Goal: Information Seeking & Learning: Learn about a topic

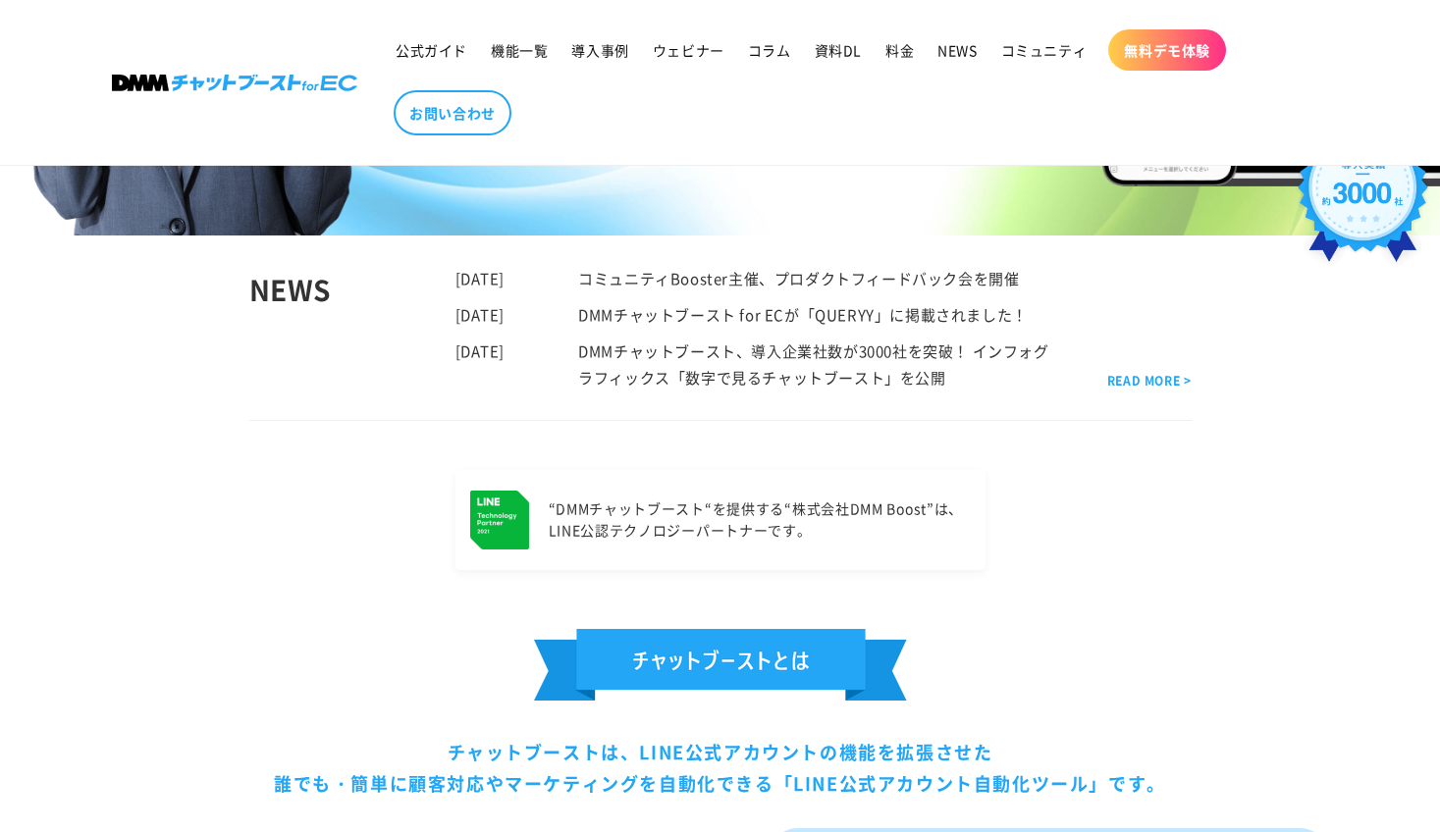
scroll to position [589, 0]
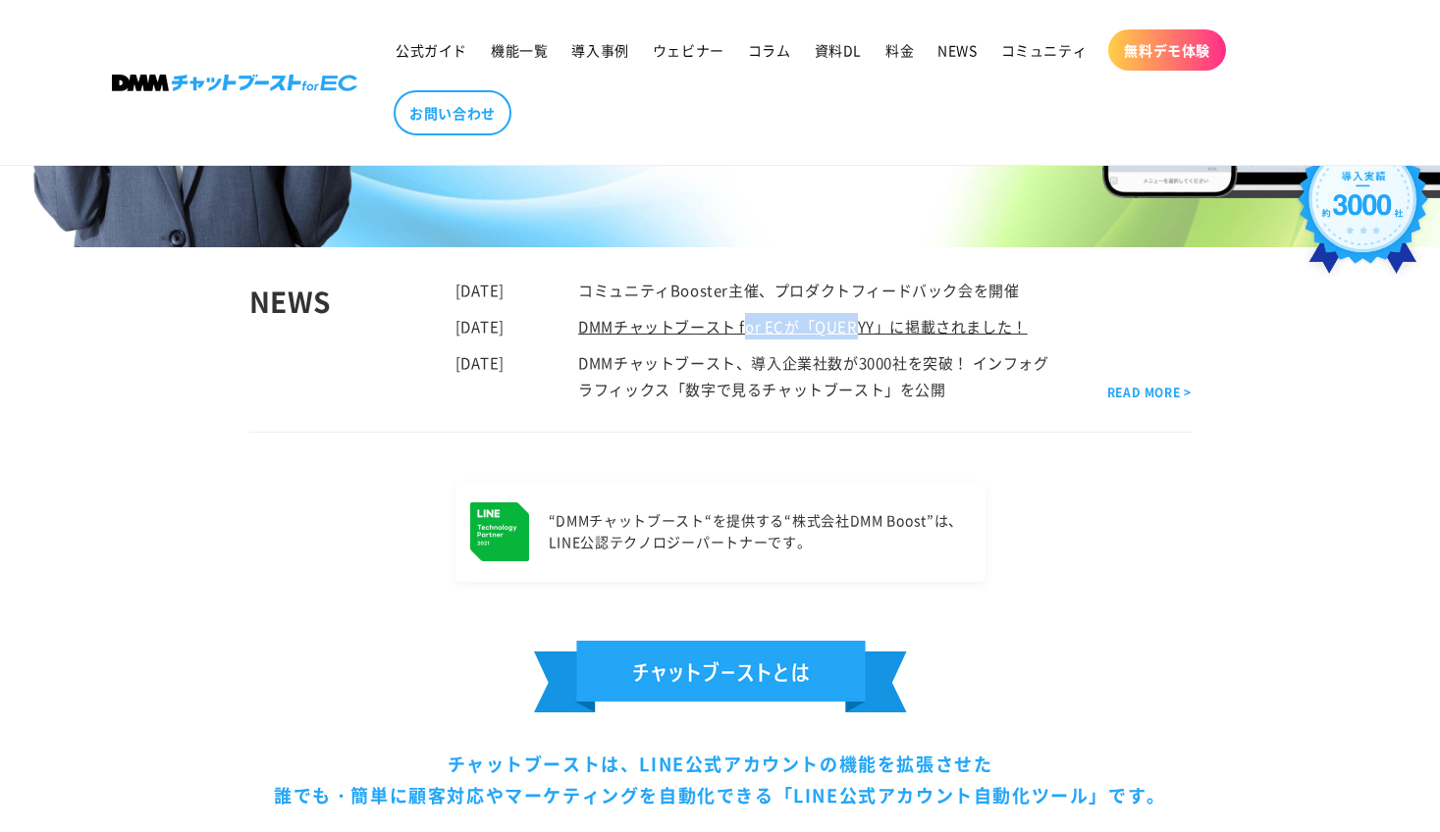
drag, startPoint x: 602, startPoint y: 334, endPoint x: 761, endPoint y: 334, distance: 159.0
click at [761, 334] on div "DMMチャットブースト for ECが「QUERYY」に掲載されました！" at bounding box center [766, 326] width 523 height 27
copy link "DMMチャットブースト"
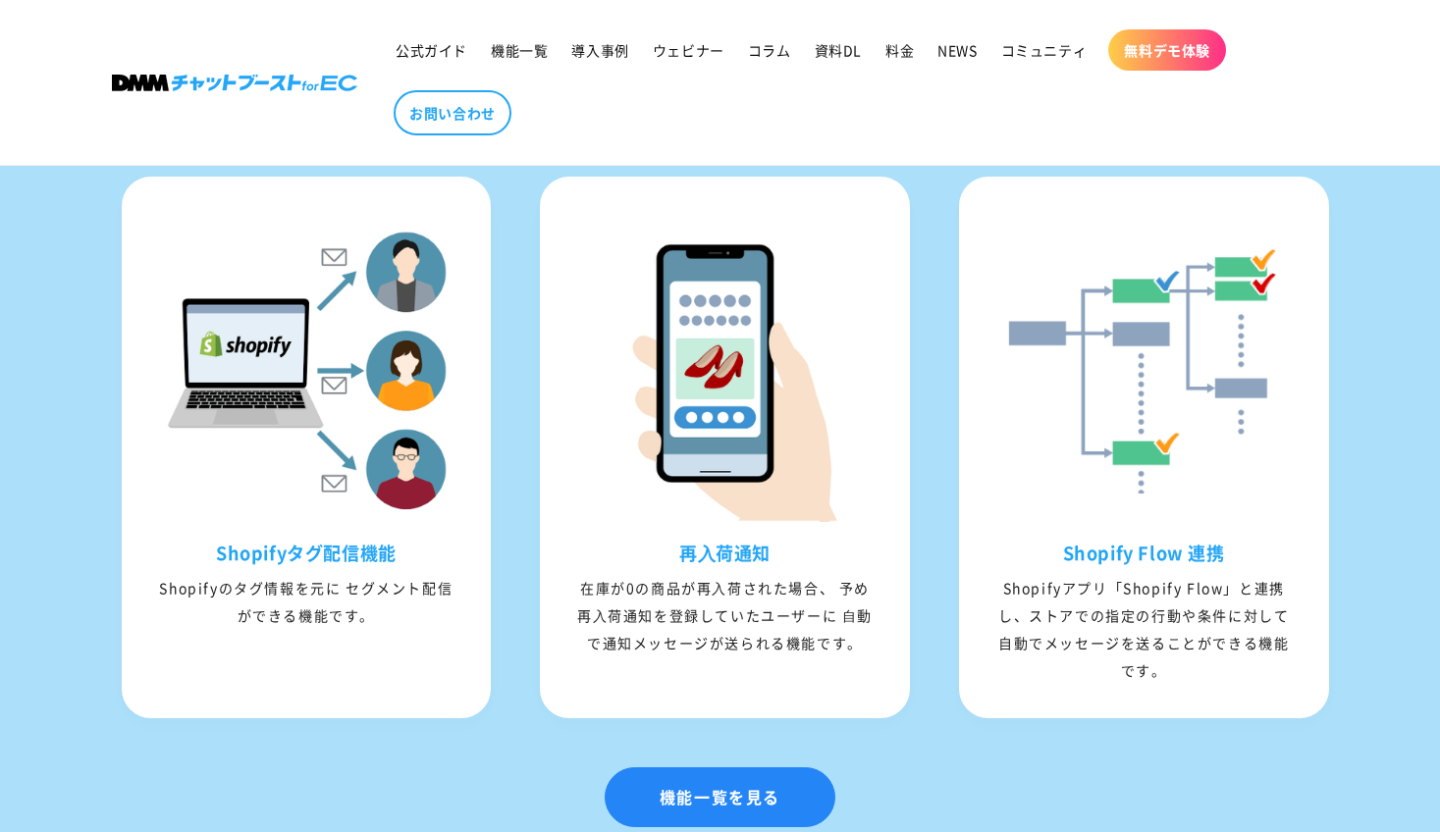
scroll to position [2748, 0]
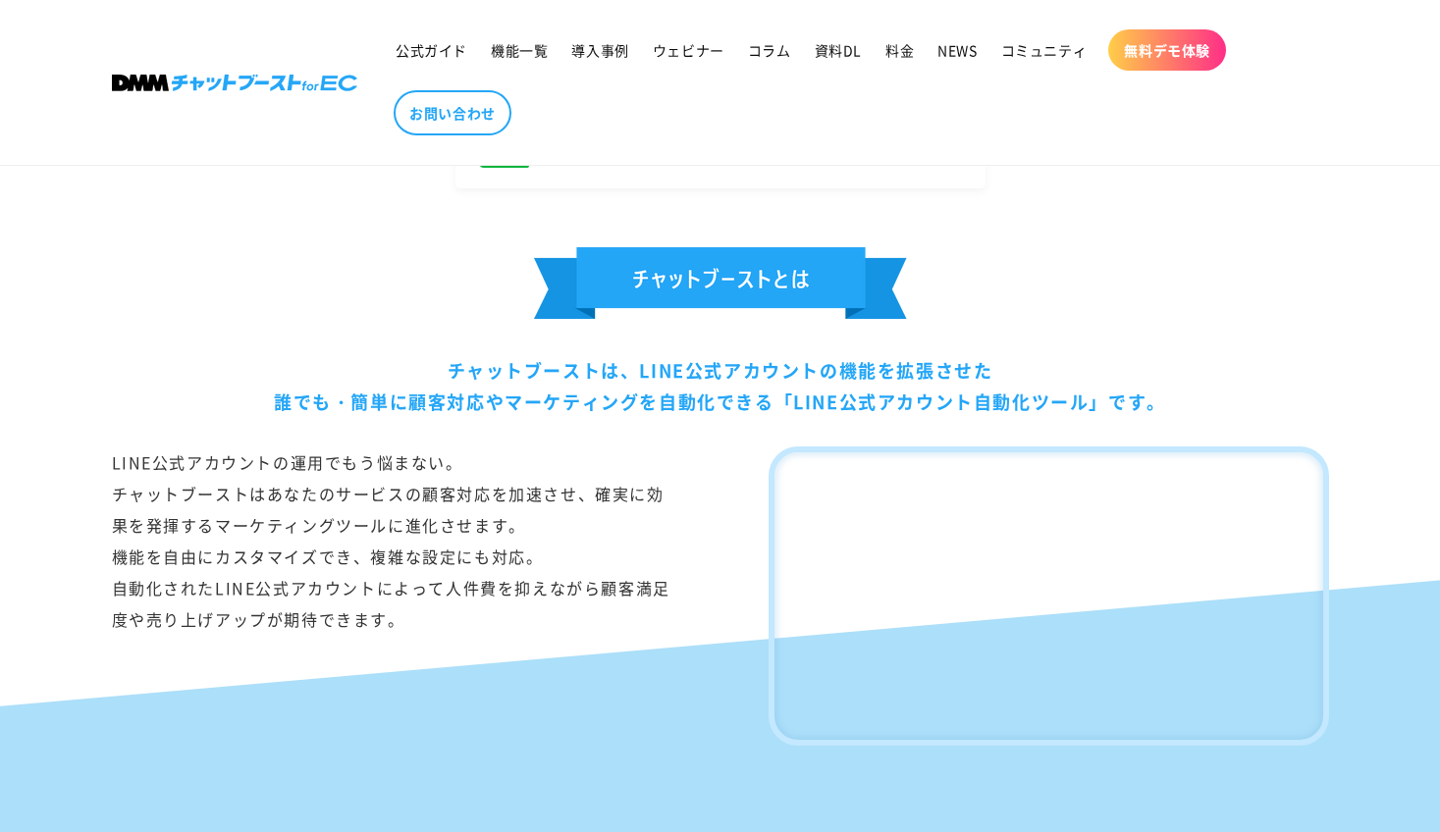
scroll to position [982, 0]
drag, startPoint x: 445, startPoint y: 375, endPoint x: 1196, endPoint y: 404, distance: 752.4
click at [1196, 404] on div "チャットブーストは、LINE公式アカウントの機能を拡張させた 誰でも・簡単に顧客対応やマーケティングを自動化できる「LINE公式アカウント自動化ツール」です。" at bounding box center [720, 387] width 1217 height 64
copy div "チャットブーストは、LINE公式アカウントの機能を拡張させた 誰でも・簡単に顧客対応やマーケティングを自動化できる「LINE公式アカウント自動化ツール」です。"
drag, startPoint x: 586, startPoint y: 328, endPoint x: 585, endPoint y: 341, distance: 12.8
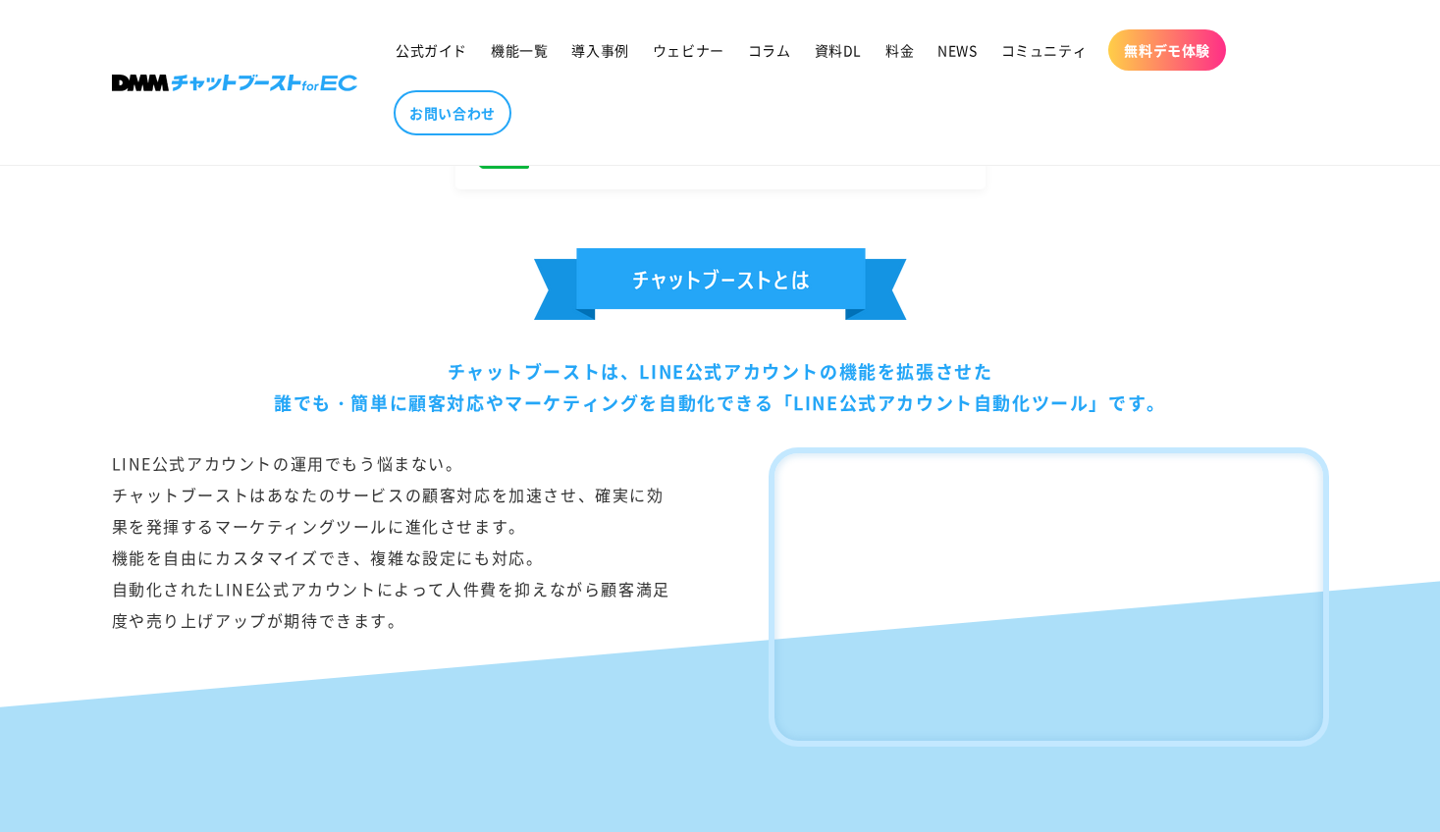
copy div "チャットブーストは、LINE公式アカウントの機能を拡張させた 誰でも・簡単に顧客対応やマーケティングを自動化できる「LINE公式アカウント自動化ツール」です。"
click at [883, 53] on link "料金" at bounding box center [900, 49] width 52 height 41
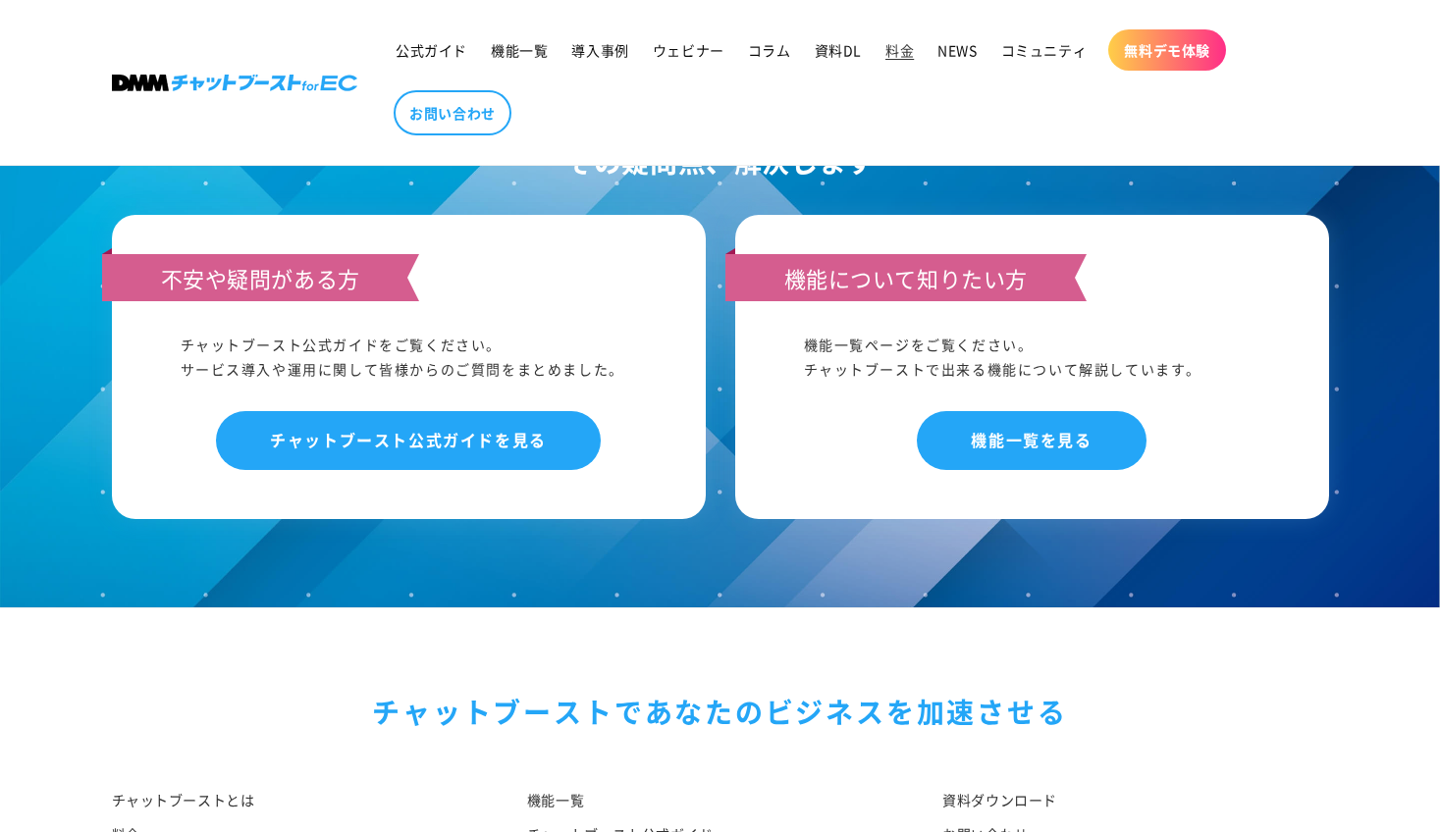
scroll to position [2391, 0]
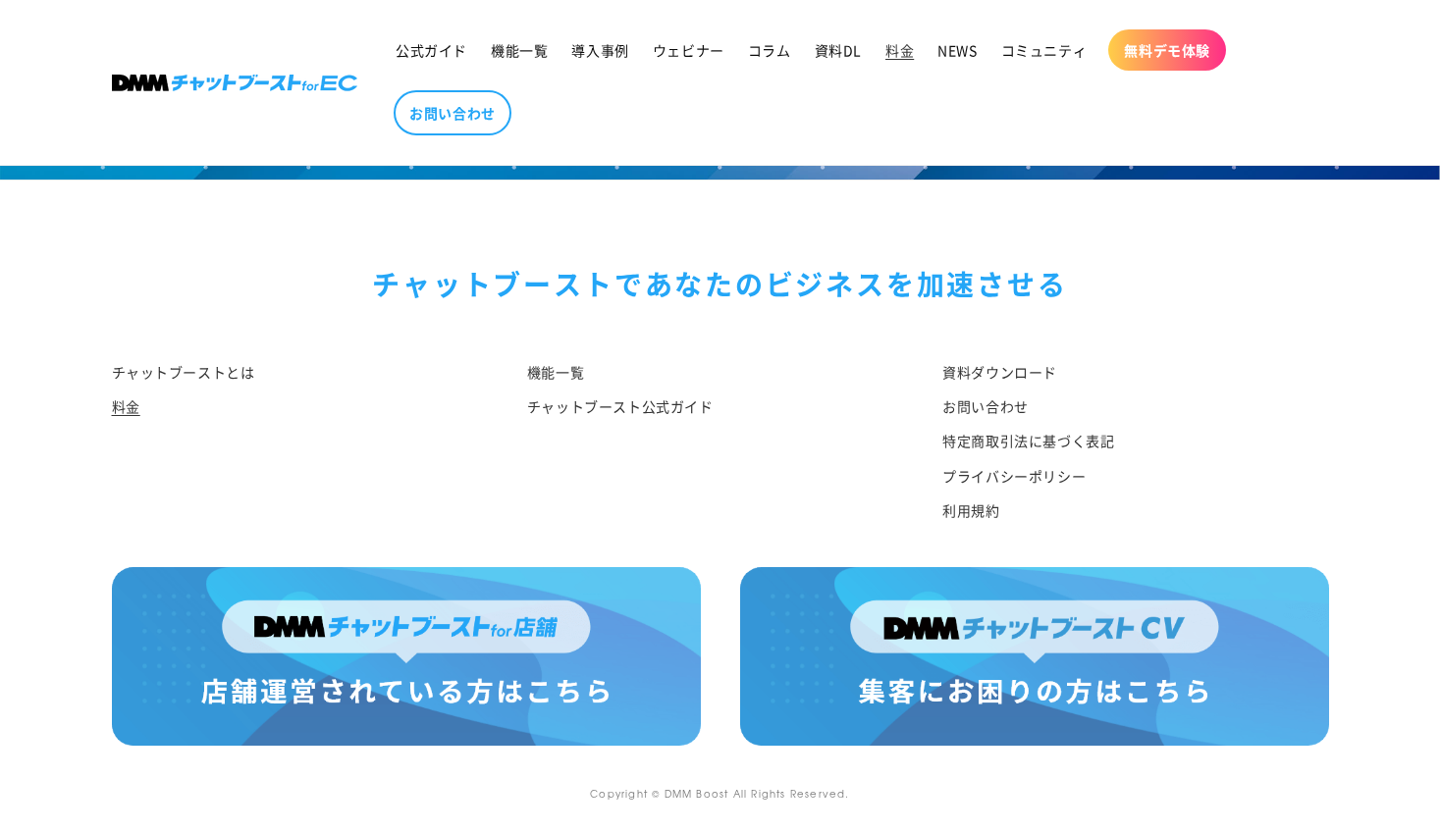
click at [476, 621] on img at bounding box center [406, 656] width 589 height 179
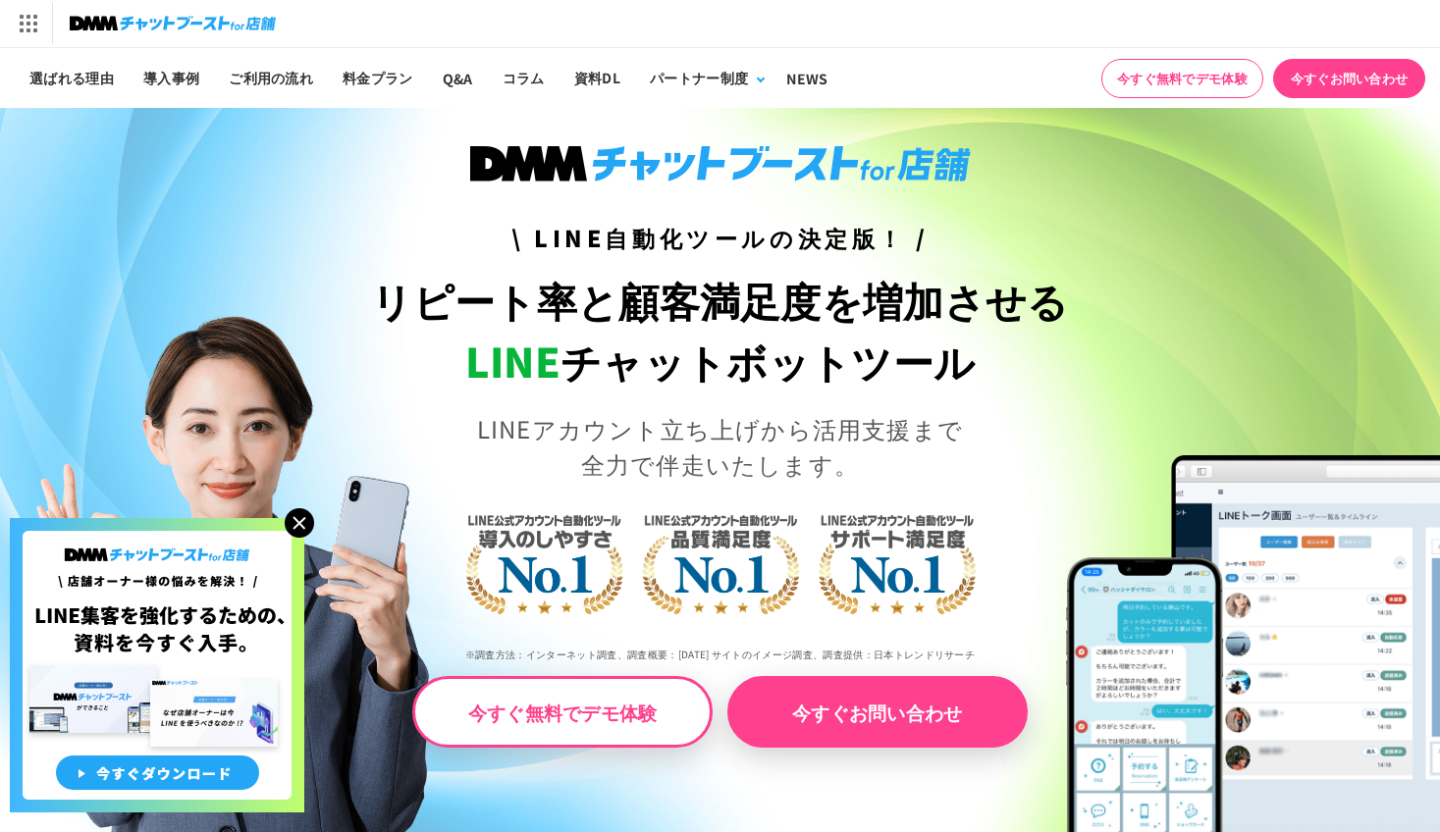
scroll to position [393, 0]
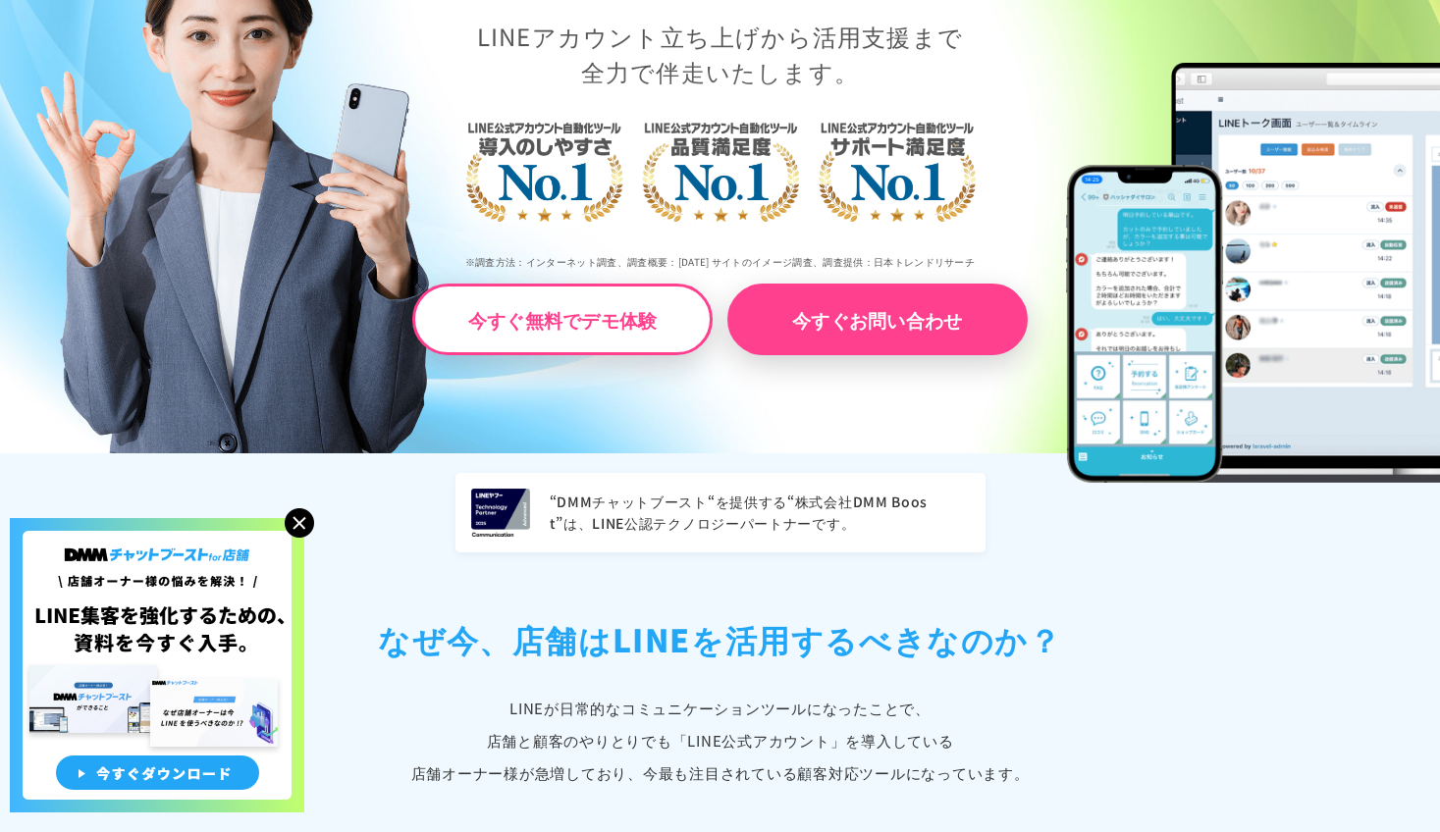
click at [292, 524] on img at bounding box center [299, 522] width 29 height 29
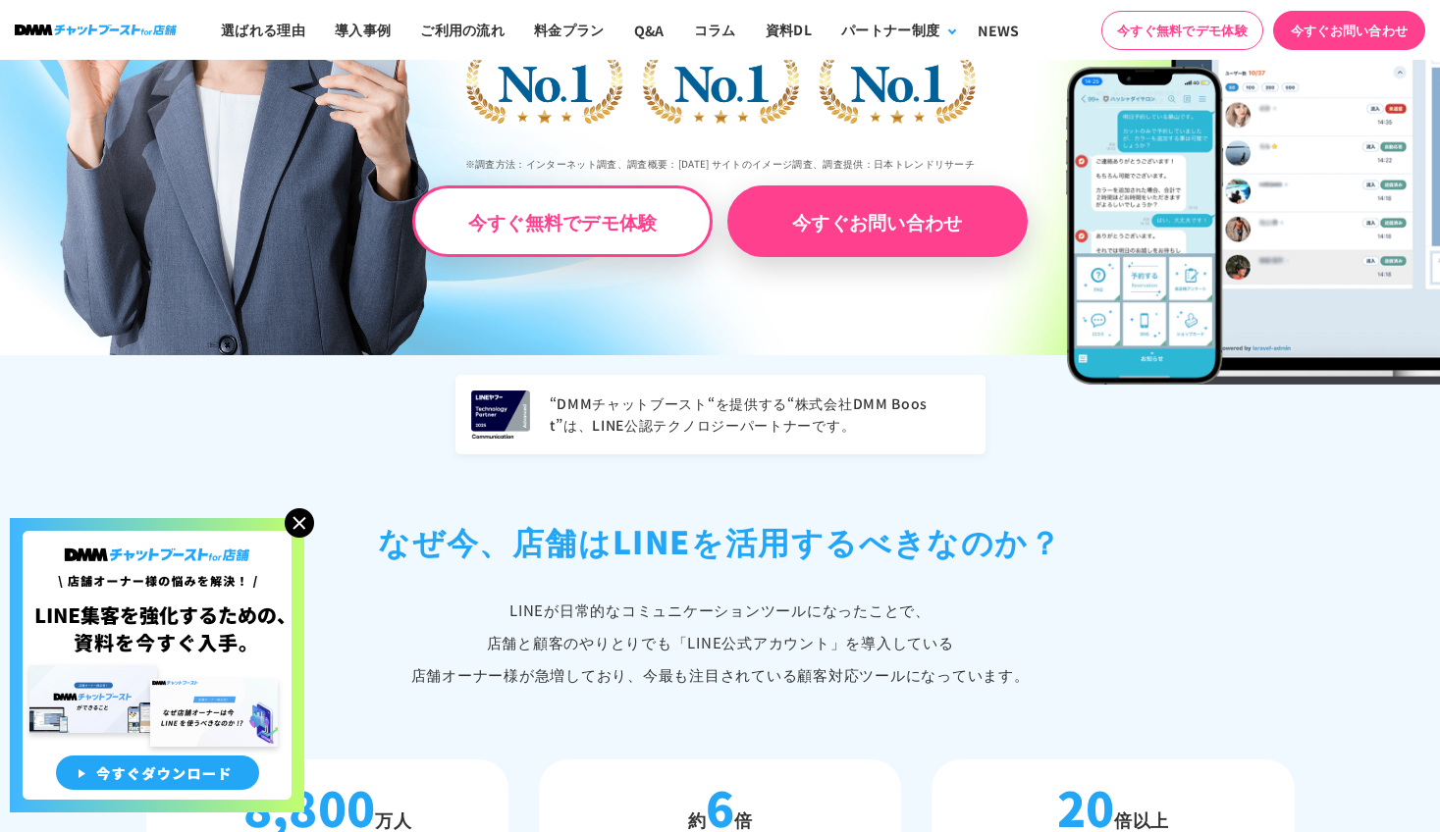
scroll to position [196, 0]
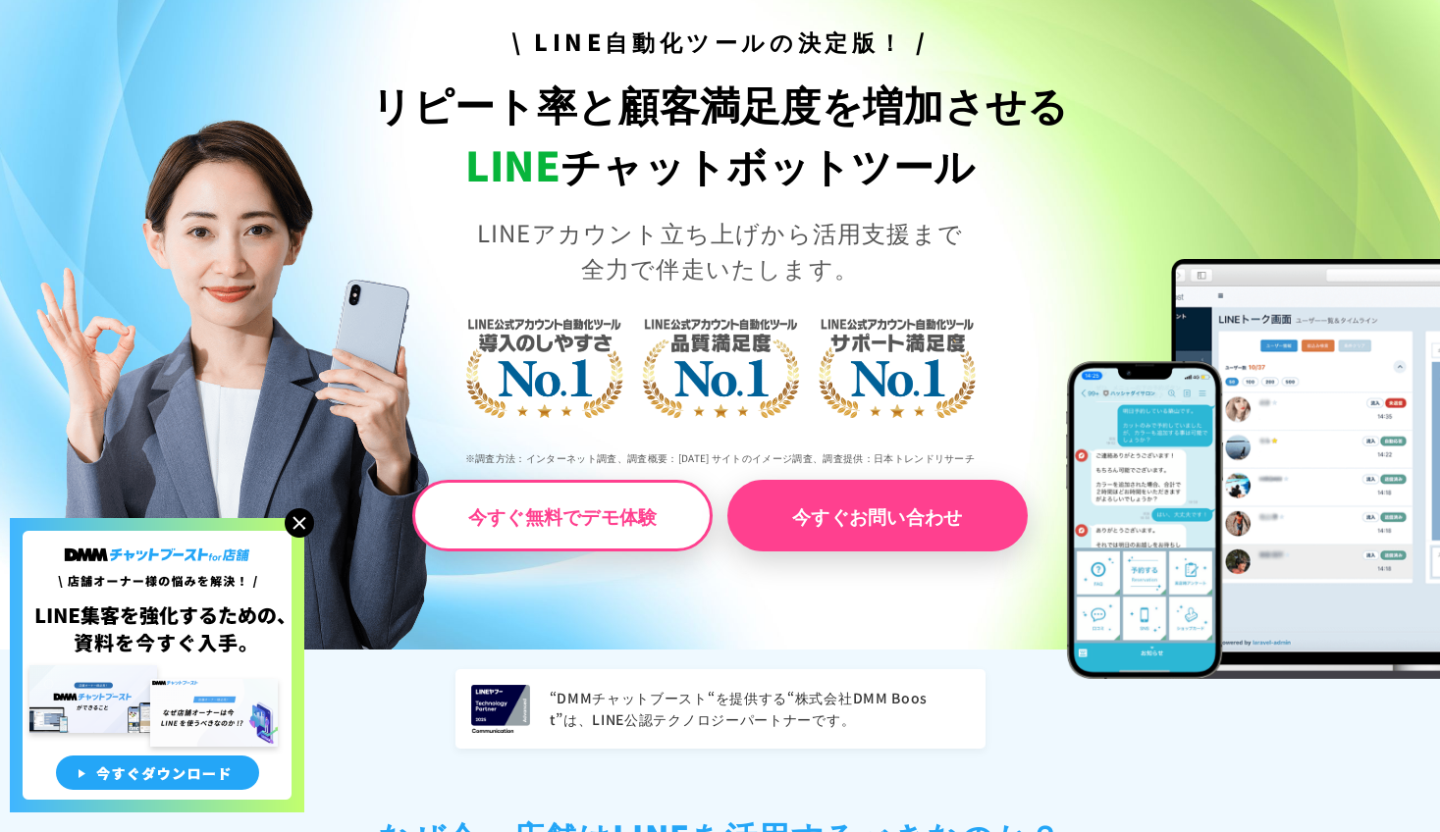
click at [293, 526] on img at bounding box center [299, 522] width 29 height 29
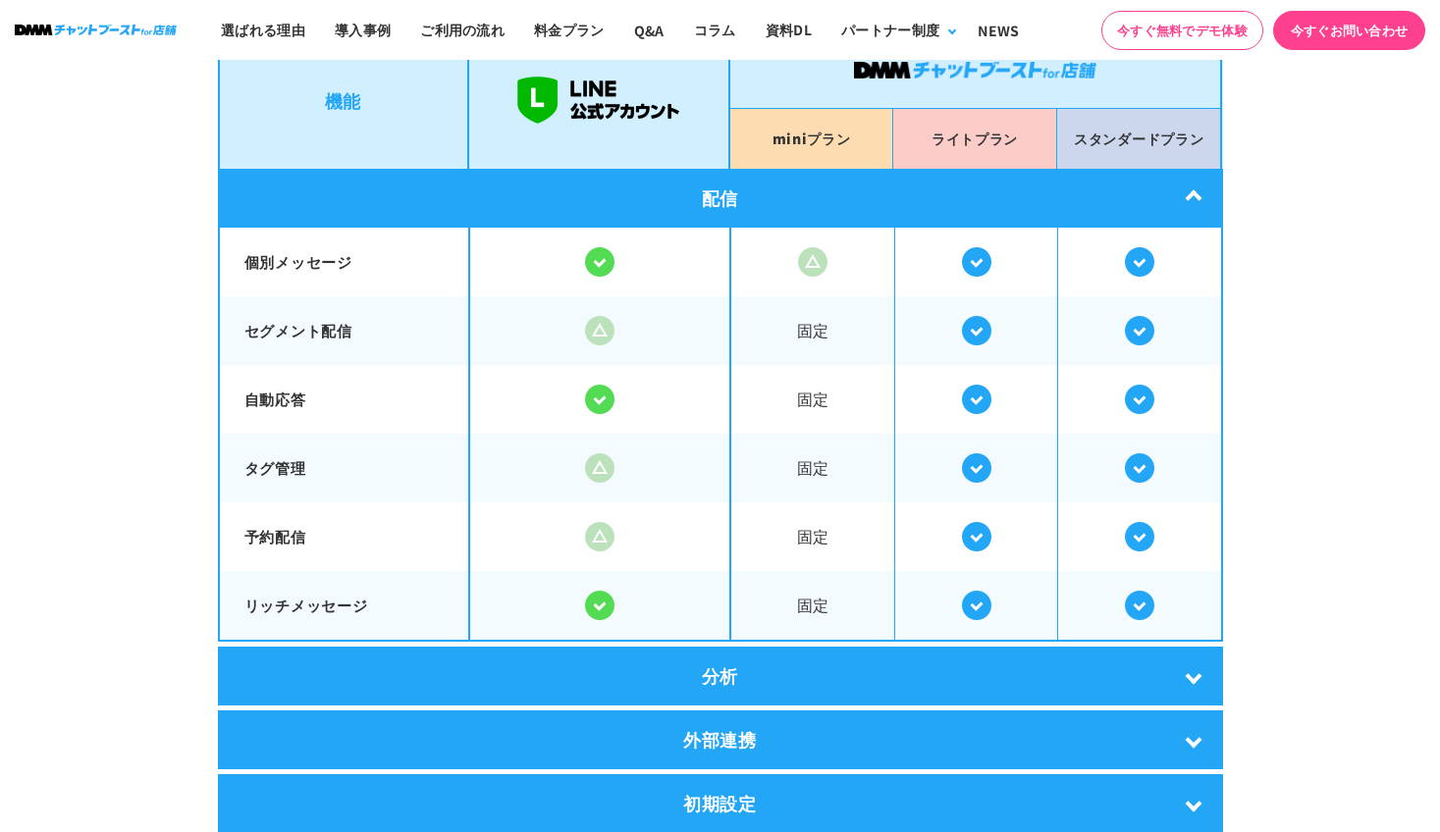
scroll to position [3828, 0]
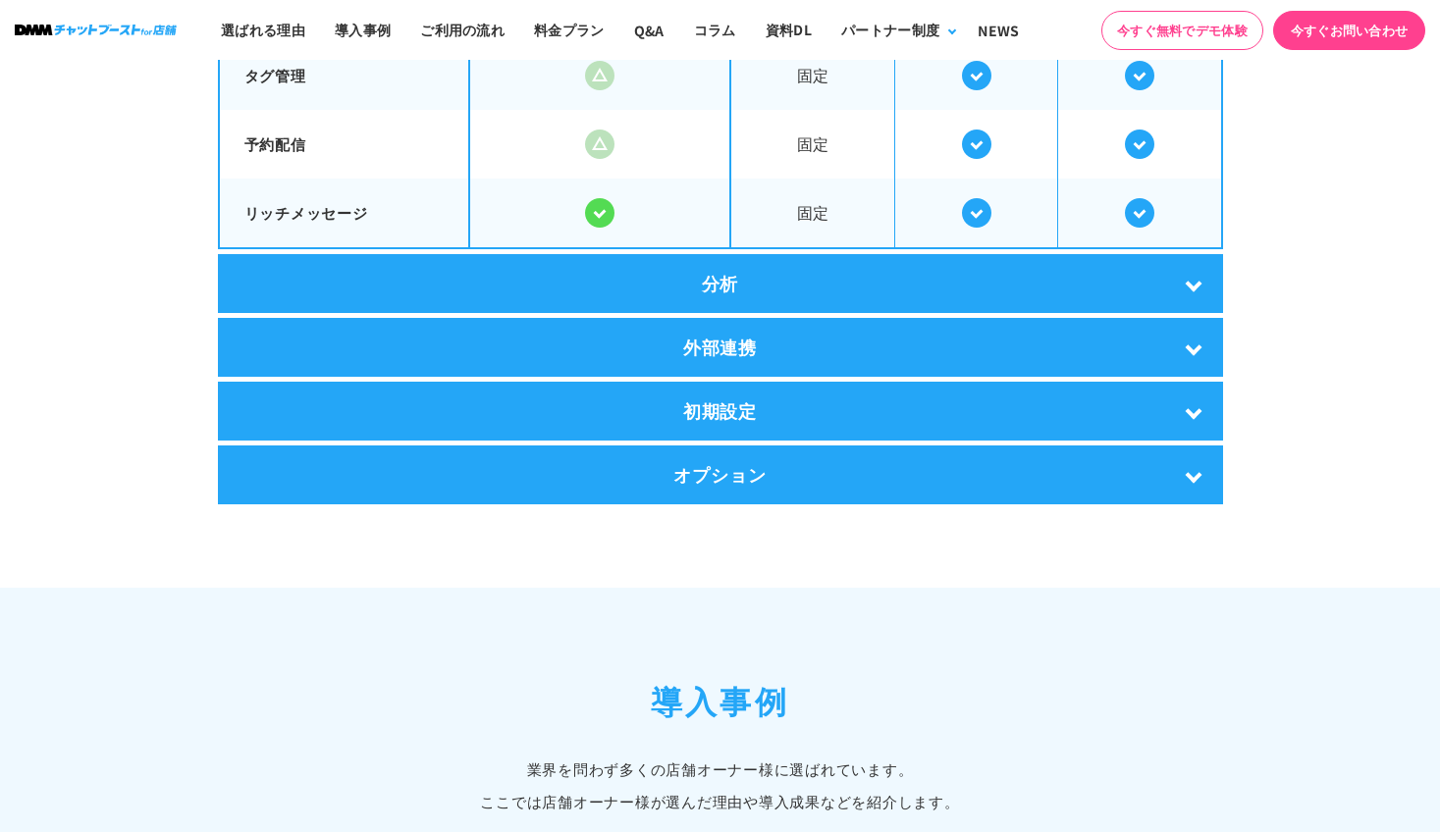
click at [1067, 292] on div "分析" at bounding box center [720, 283] width 1005 height 59
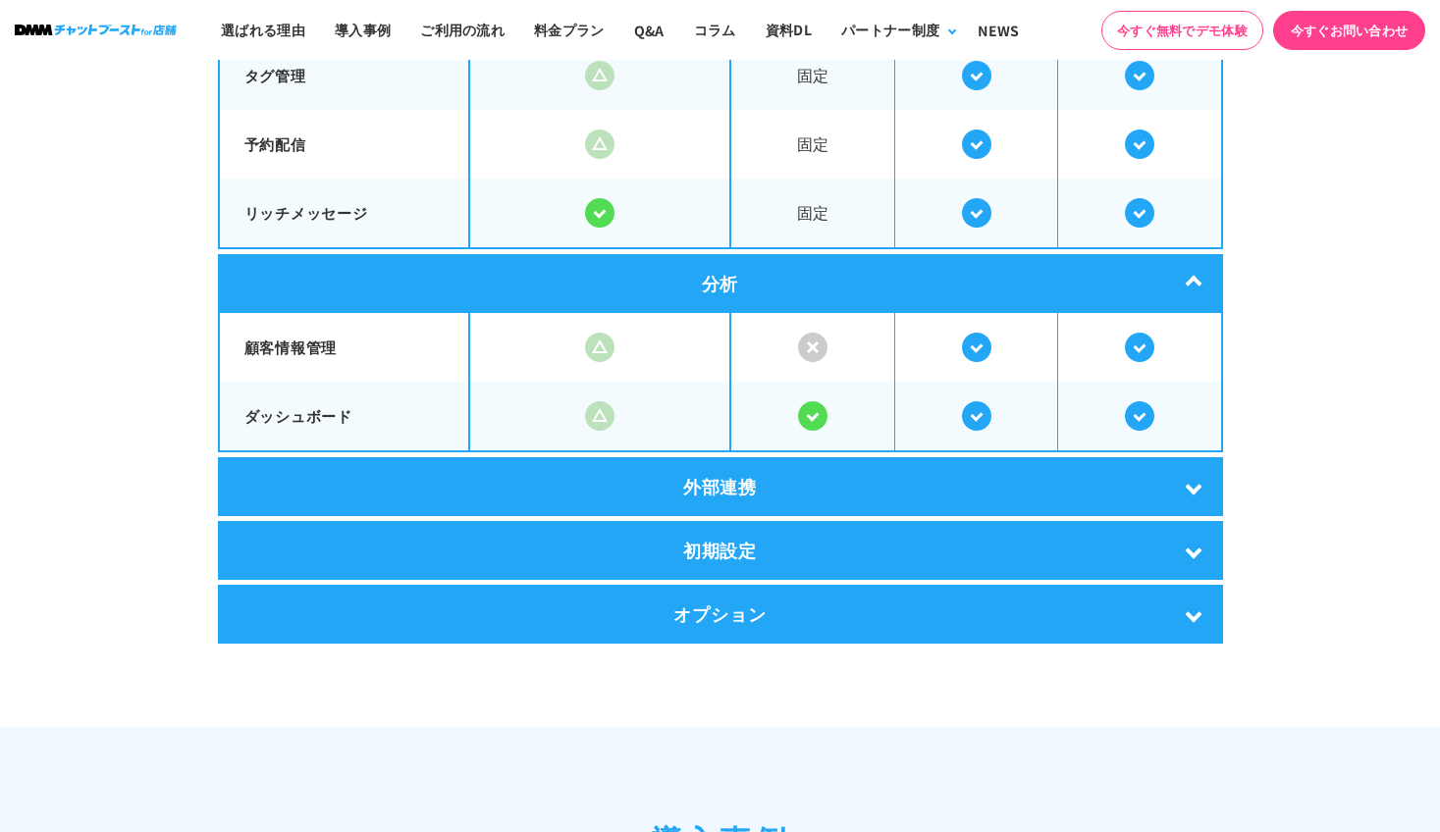
click at [1128, 486] on div "外部連携" at bounding box center [720, 486] width 1005 height 59
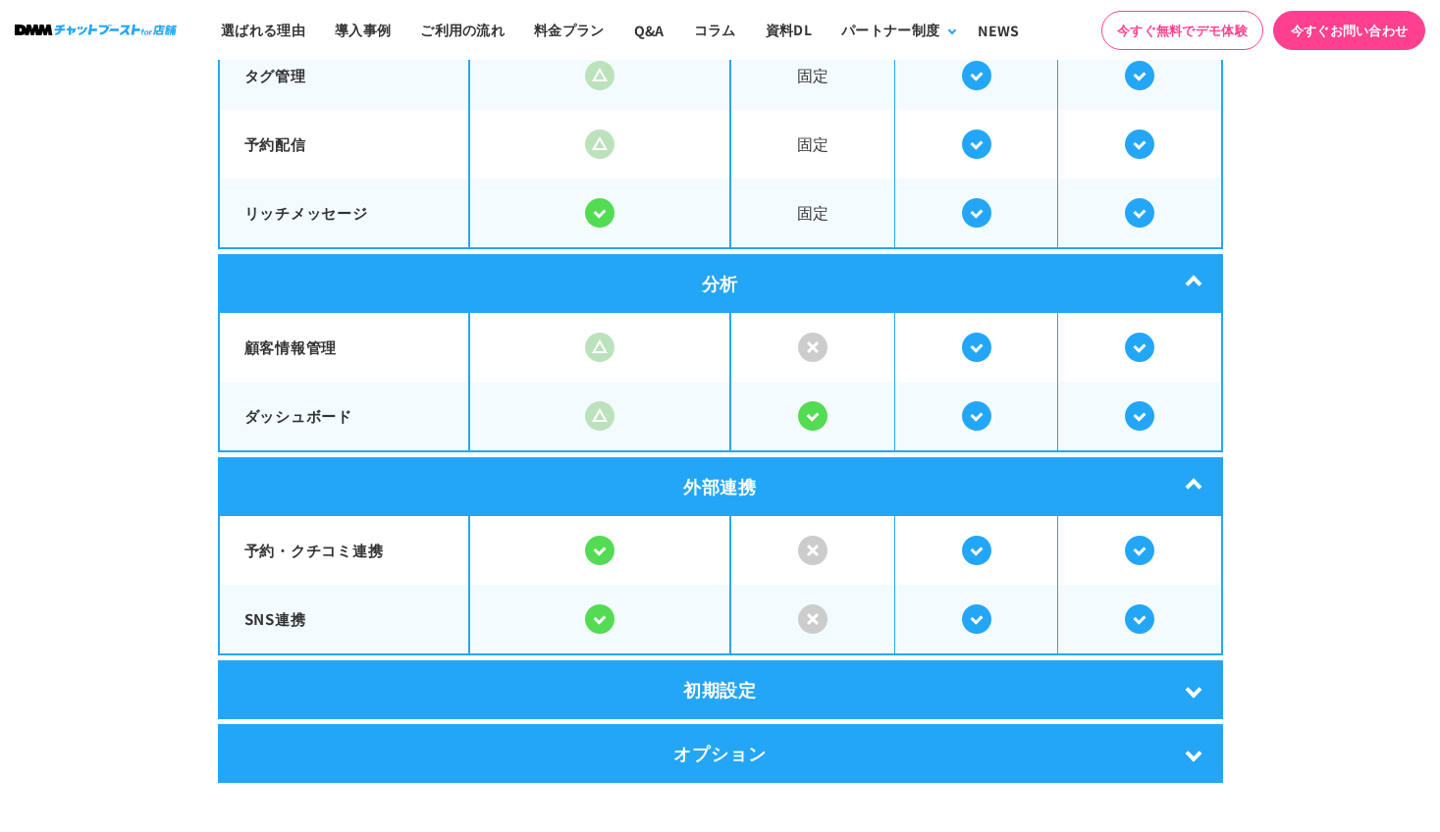
click at [1122, 691] on div "初期設定" at bounding box center [720, 690] width 1005 height 59
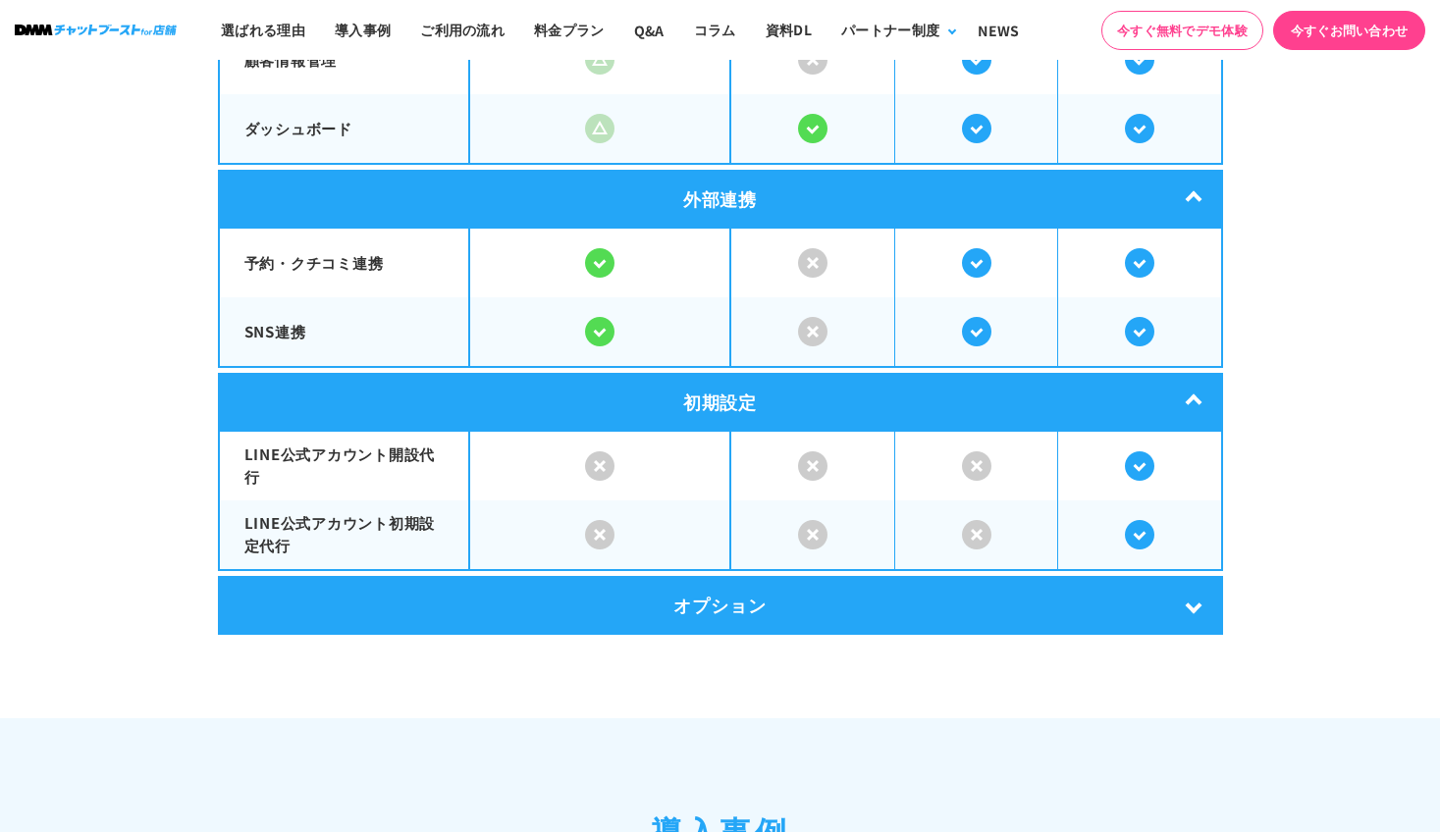
scroll to position [4122, 0]
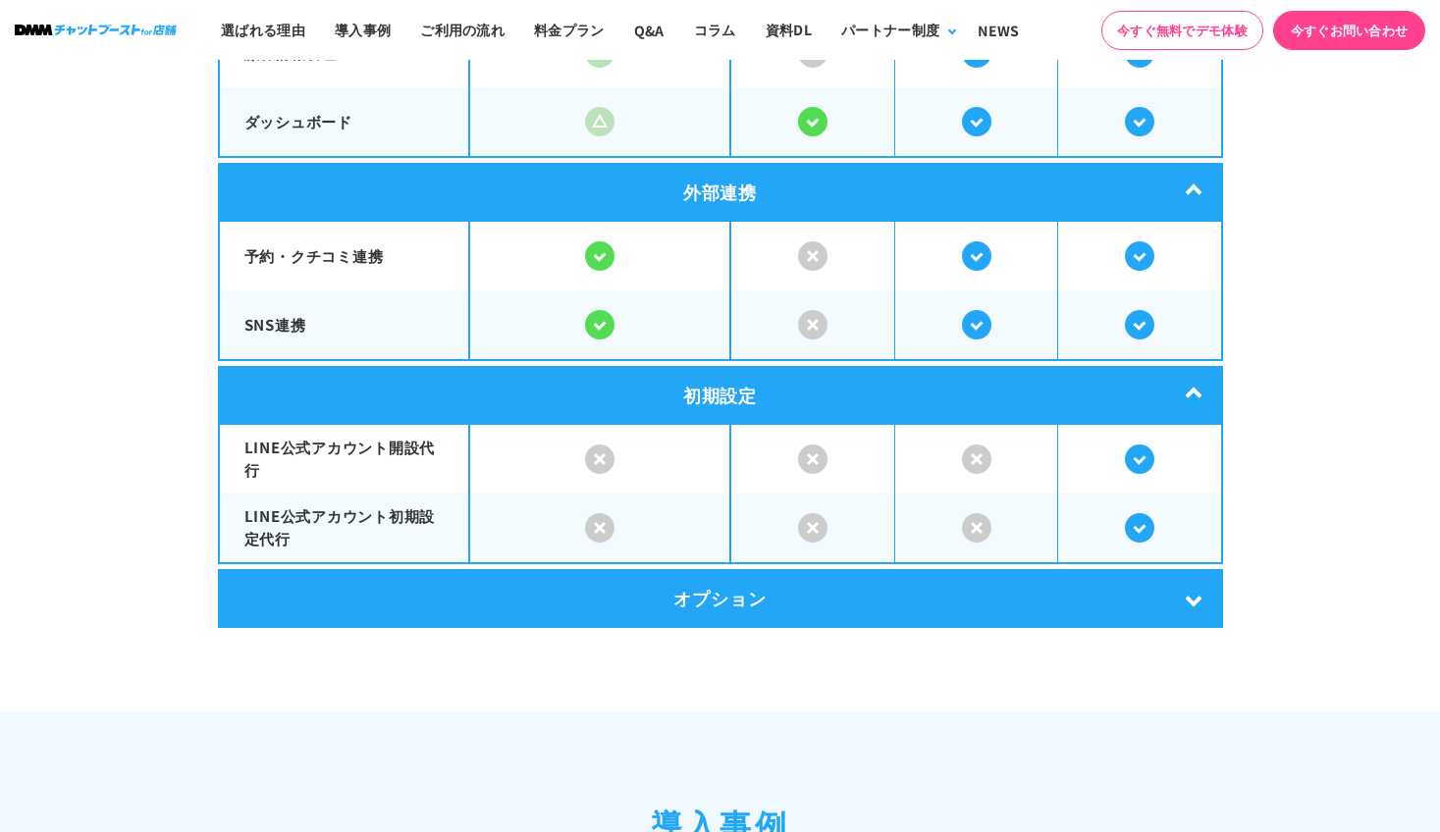
click at [929, 595] on div "オプション" at bounding box center [720, 598] width 1005 height 59
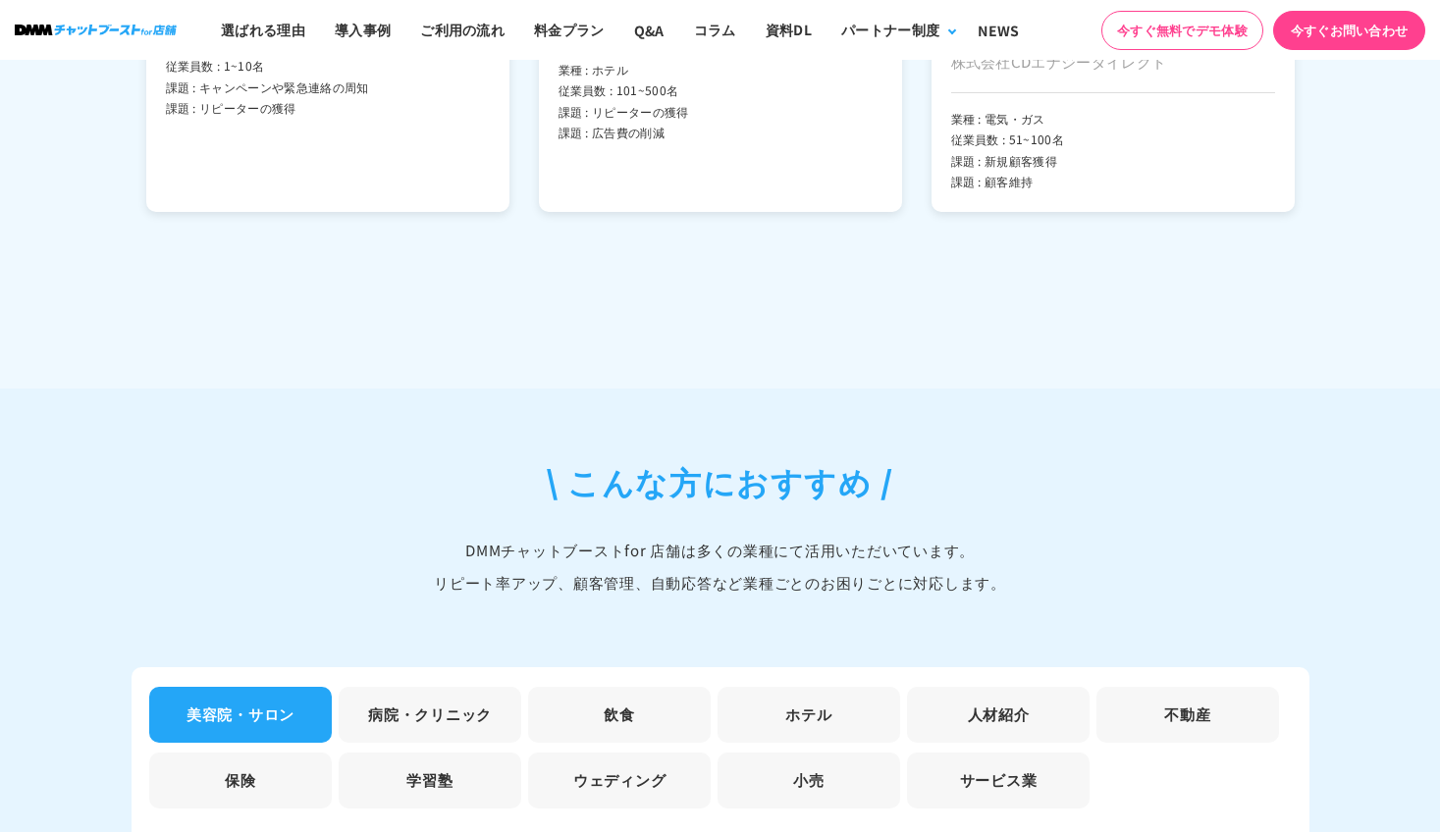
scroll to position [5791, 0]
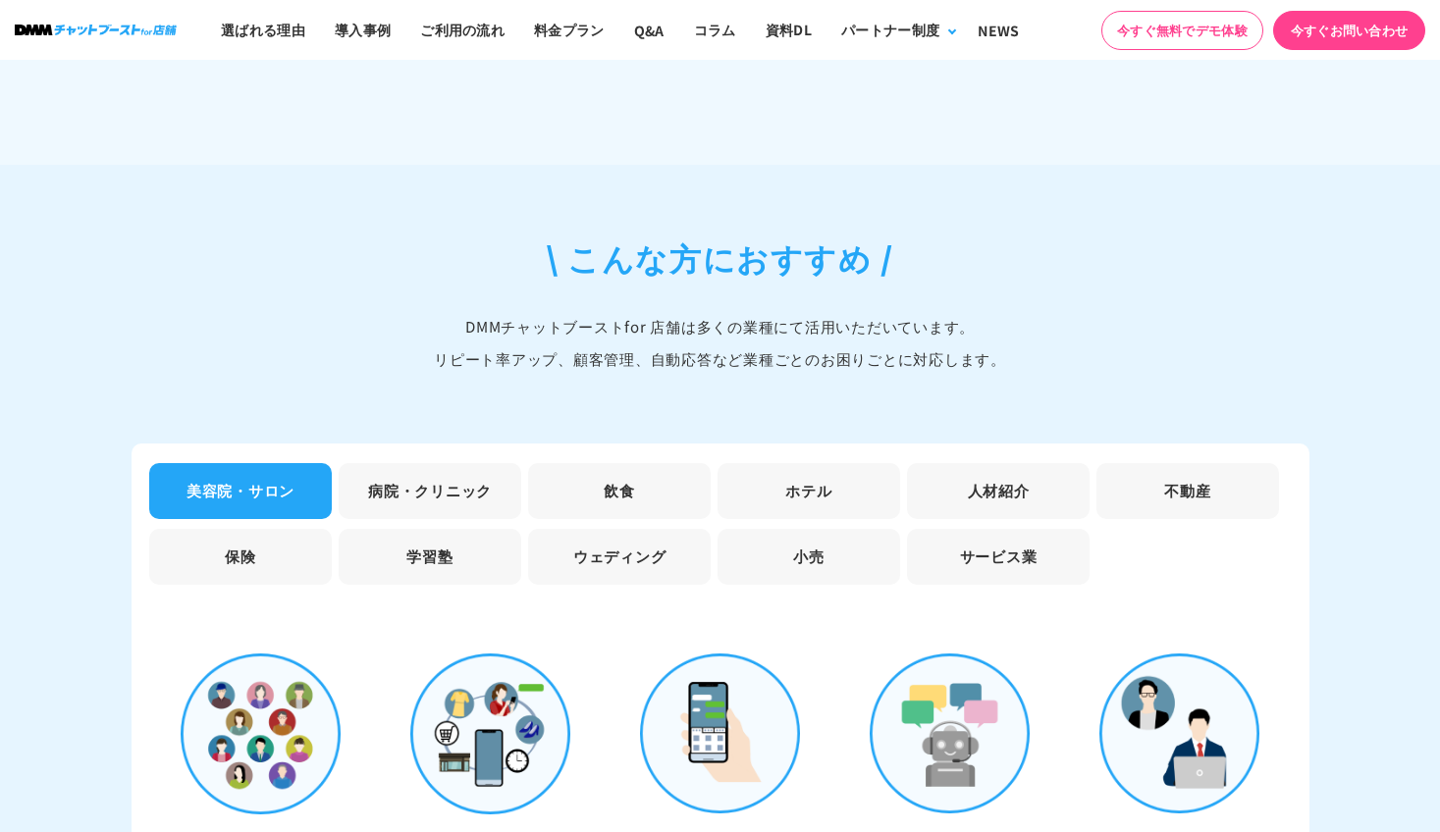
click at [1019, 554] on li "サービス業" at bounding box center [998, 557] width 183 height 56
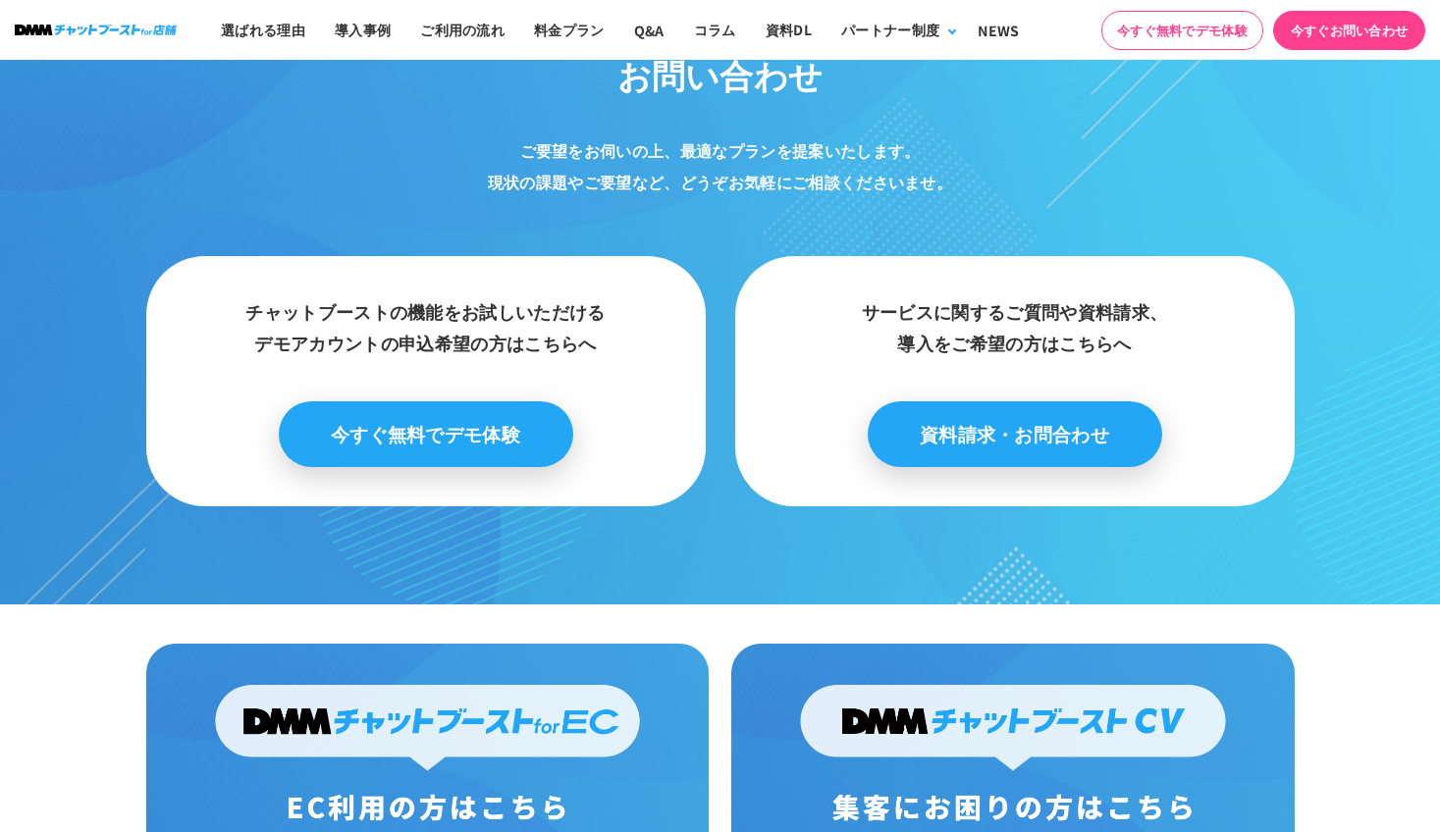
scroll to position [10801, 0]
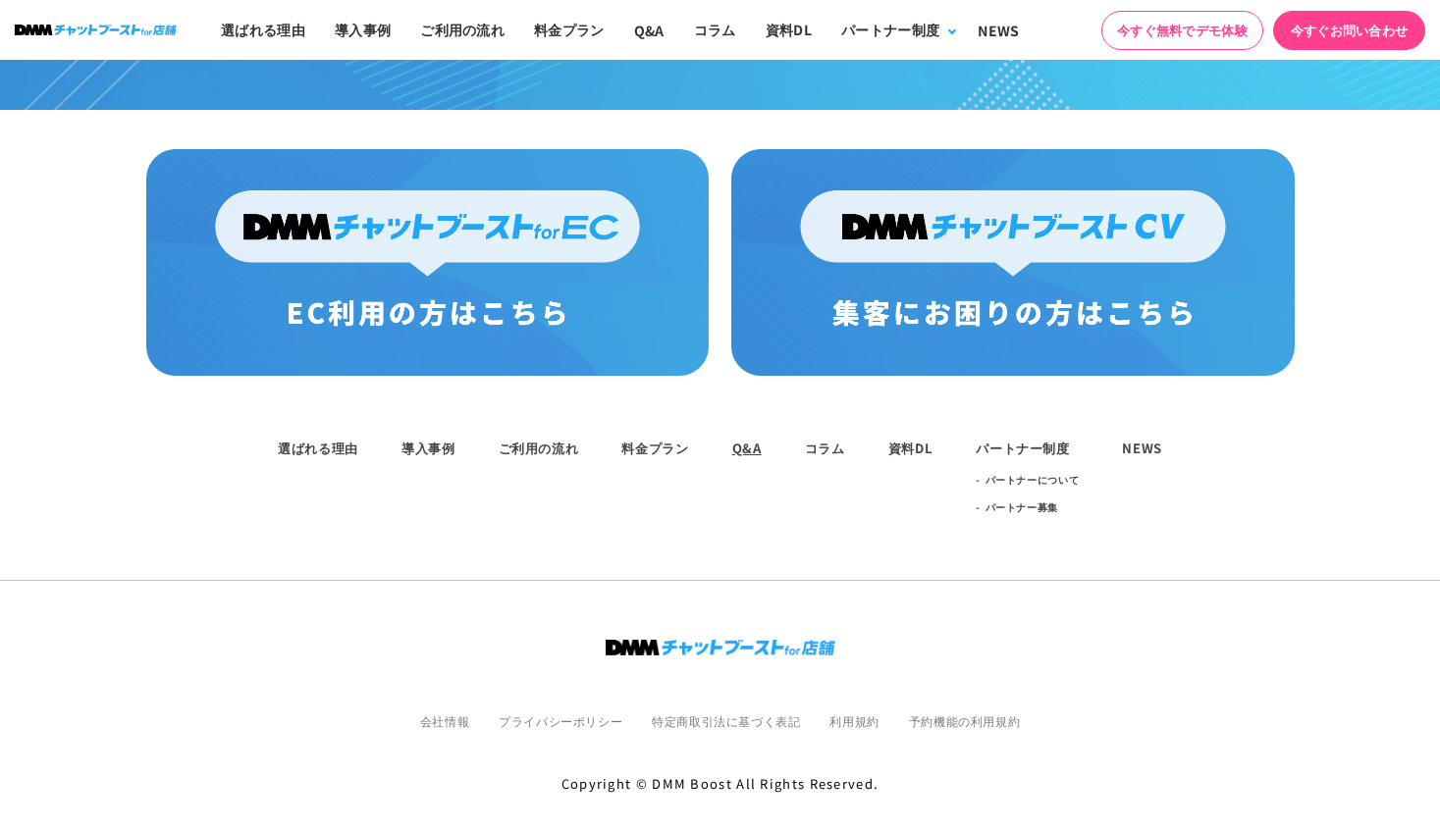
click at [732, 435] on ul "選ばれる理由 導入事例 ご利用の流れ 料金プラン Q&A コラム 資料DL パートナー制度 パートナーについて パートナー募集 NEWS" at bounding box center [720, 478] width 1440 height 86
click at [732, 439] on link "Q&A" at bounding box center [746, 448] width 29 height 19
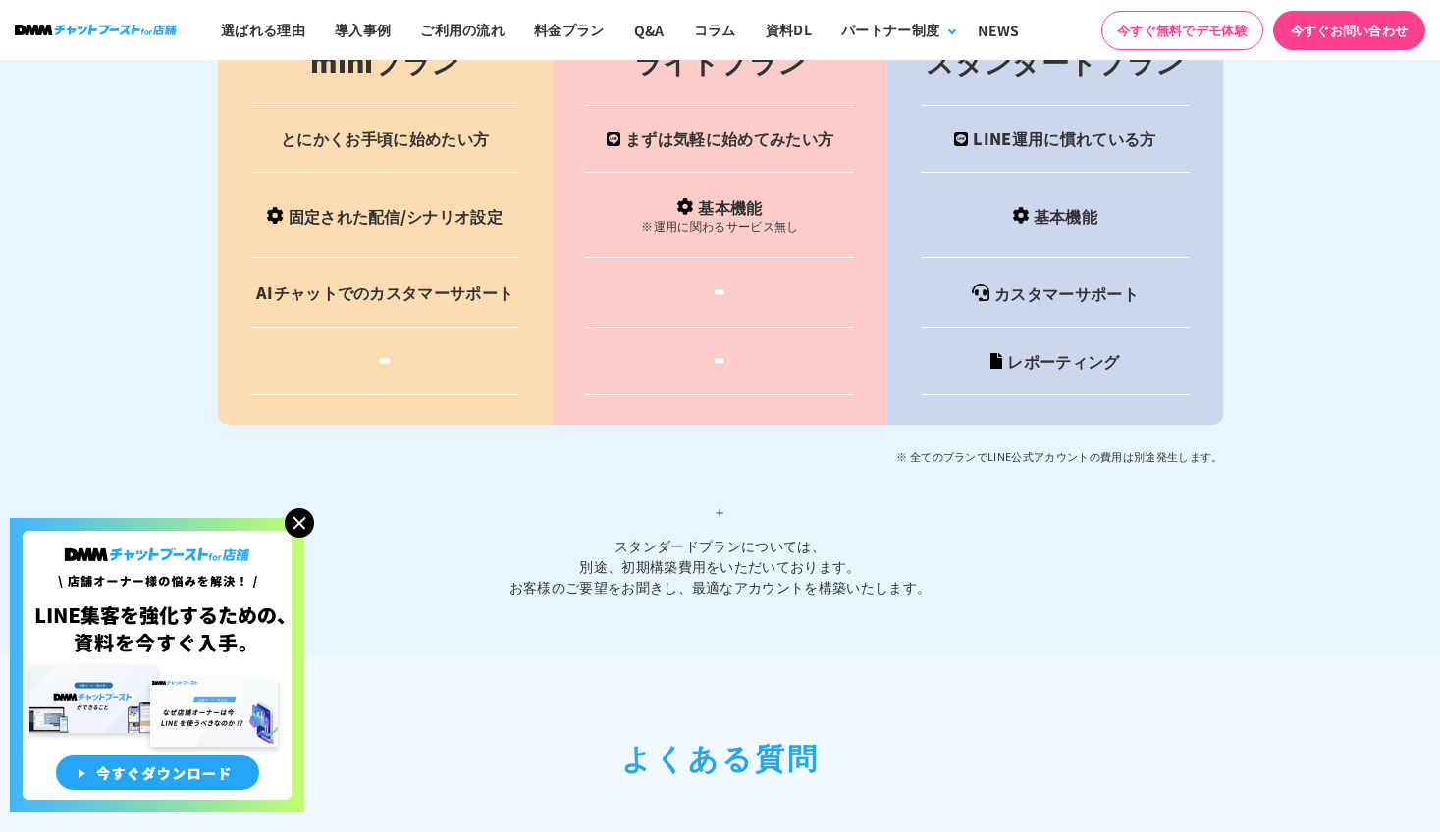
scroll to position [8565, 0]
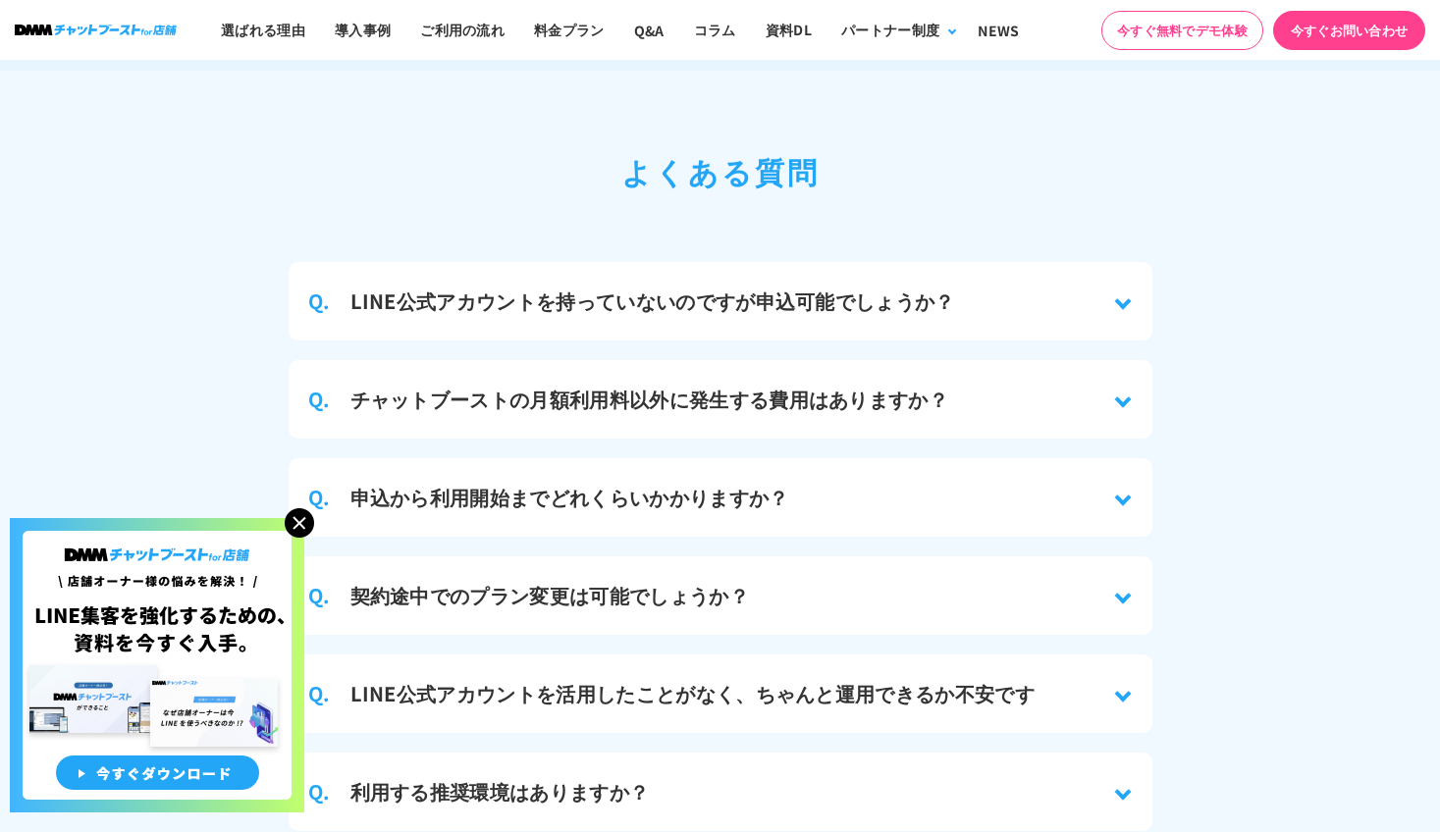
click at [660, 581] on h3 "契約途中でのプラン変更は可能でしょうか？" at bounding box center [549, 595] width 399 height 29
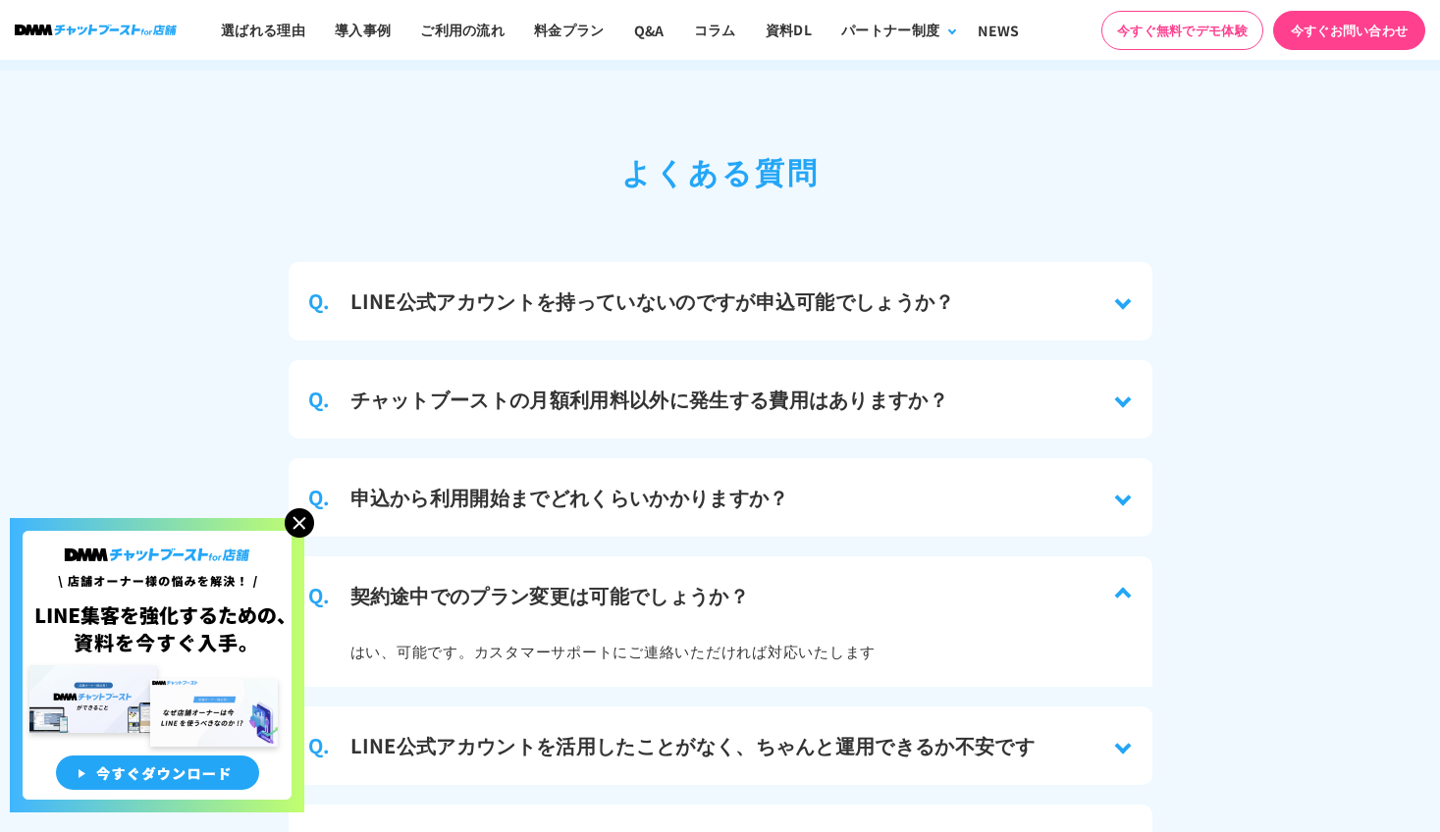
click at [299, 527] on img at bounding box center [299, 522] width 29 height 29
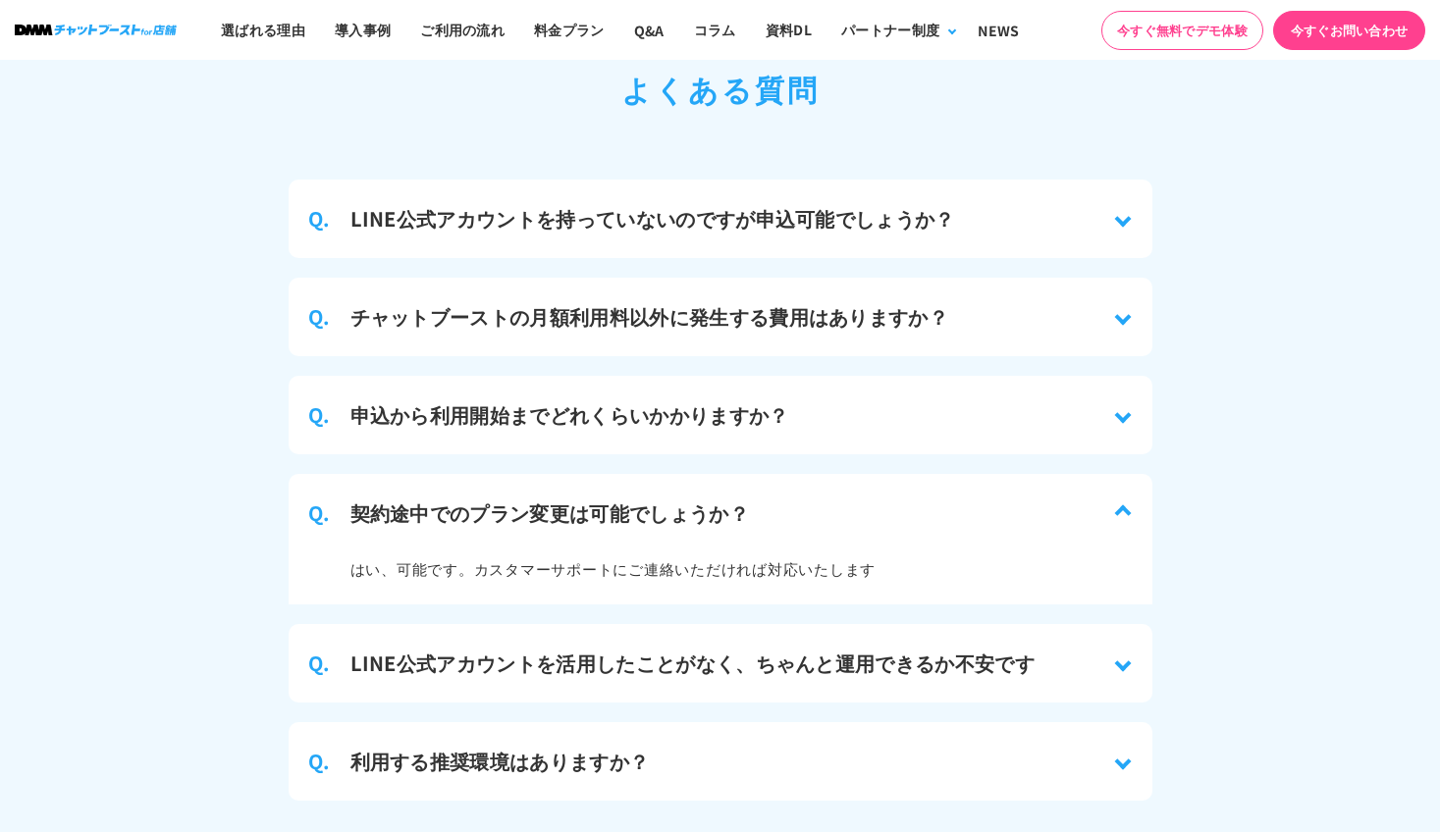
scroll to position [8859, 0]
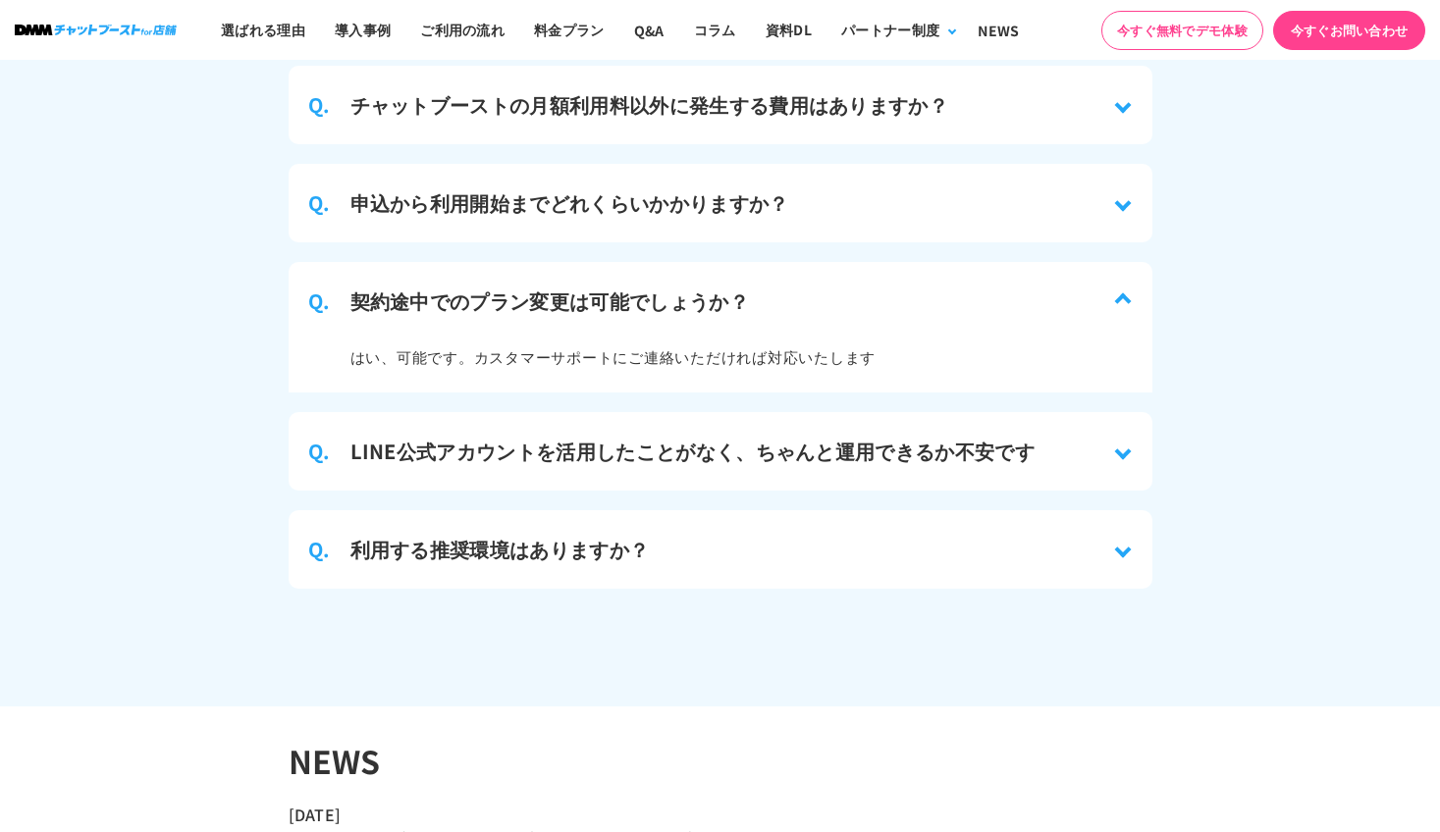
drag, startPoint x: 489, startPoint y: 189, endPoint x: 503, endPoint y: 187, distance: 13.9
click at [490, 189] on h3 "申込から利用開始までどれくらいかかりますか？" at bounding box center [569, 202] width 439 height 29
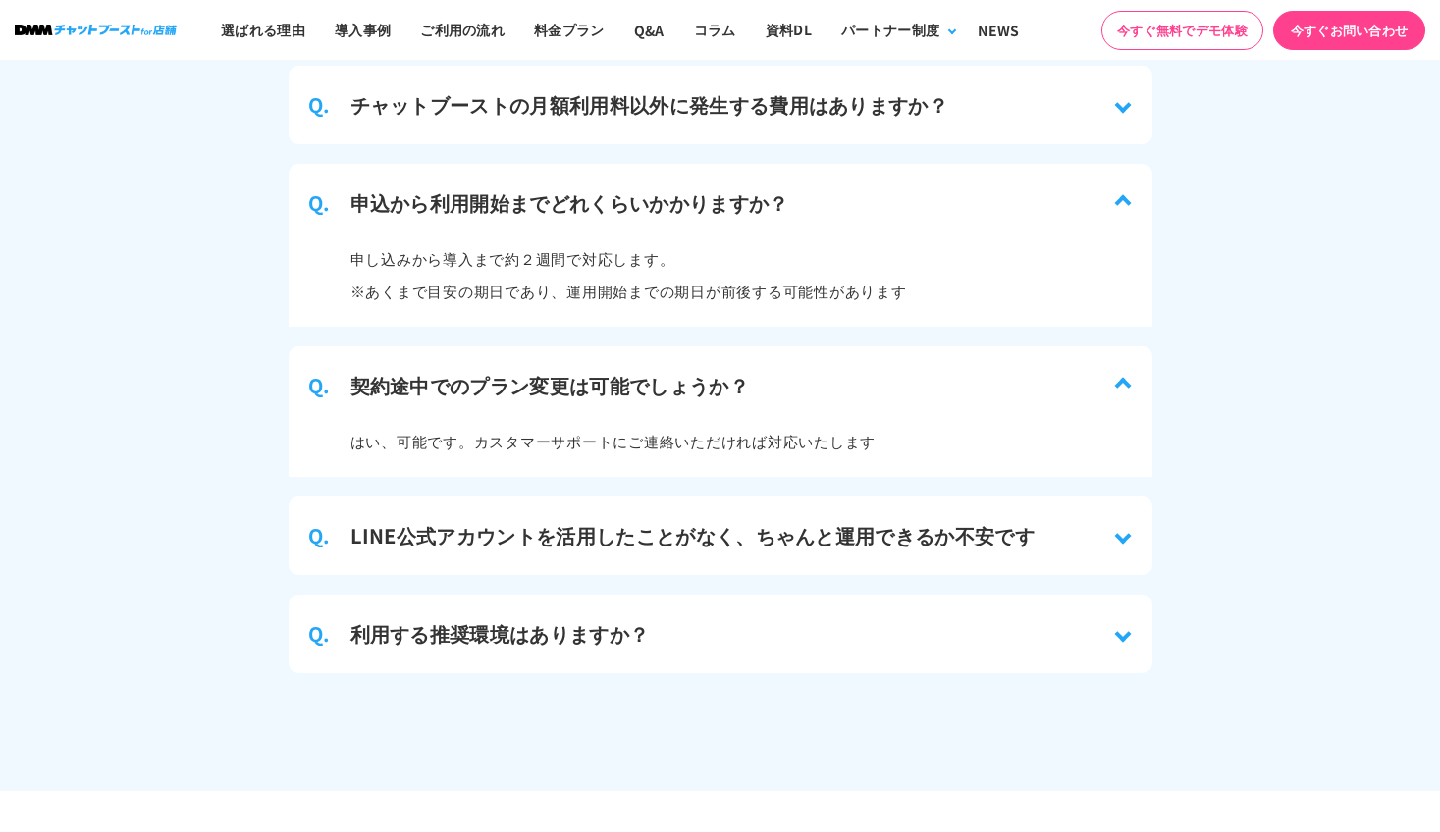
click at [526, 108] on div "Q. チャットブーストの月額利用料以外に発生する費用はありますか？" at bounding box center [721, 105] width 864 height 79
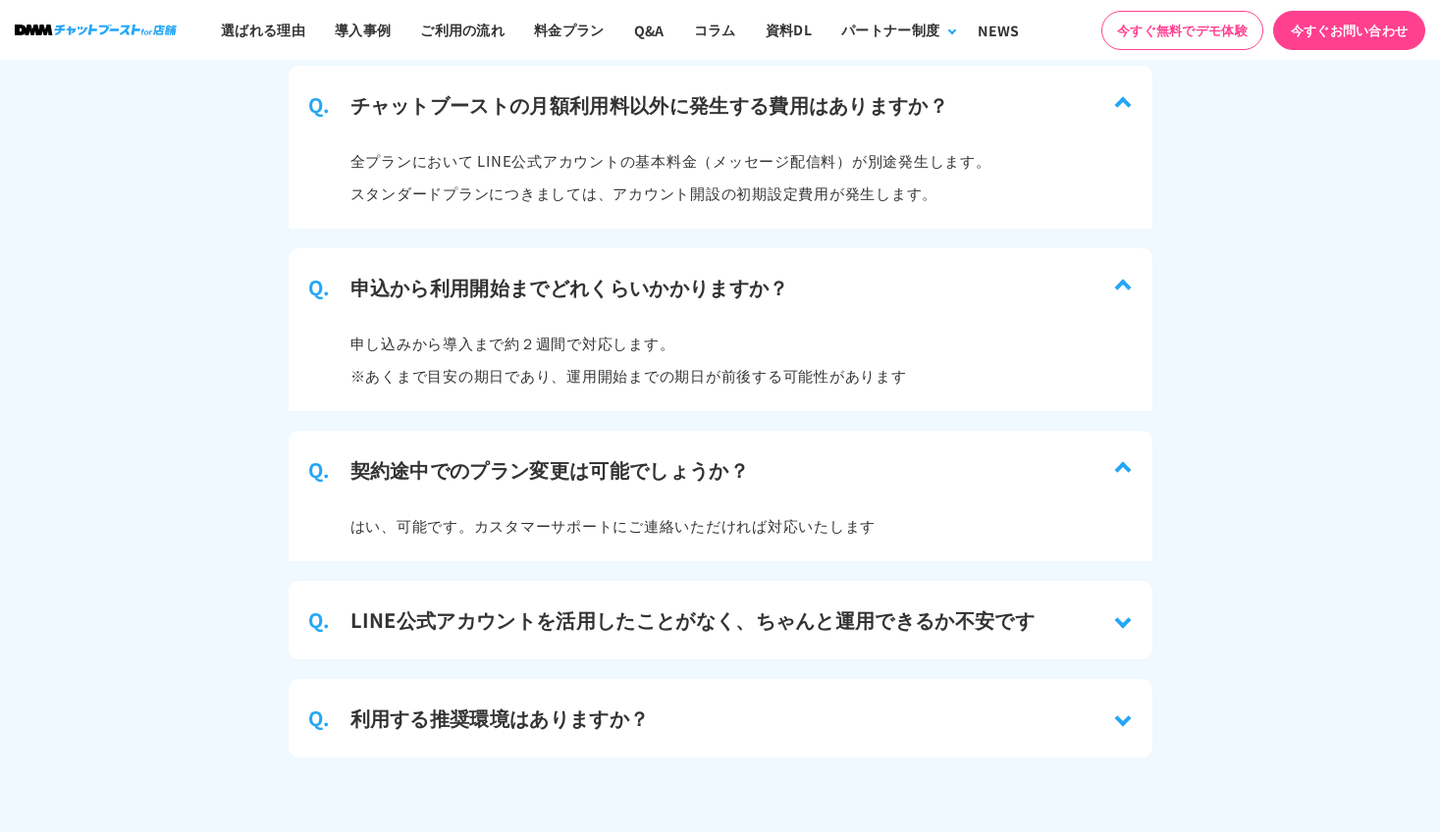
click at [818, 610] on h3 "LINE公式アカウントを活用したことがなく、ちゃんと運用できるか不安です" at bounding box center [692, 620] width 685 height 29
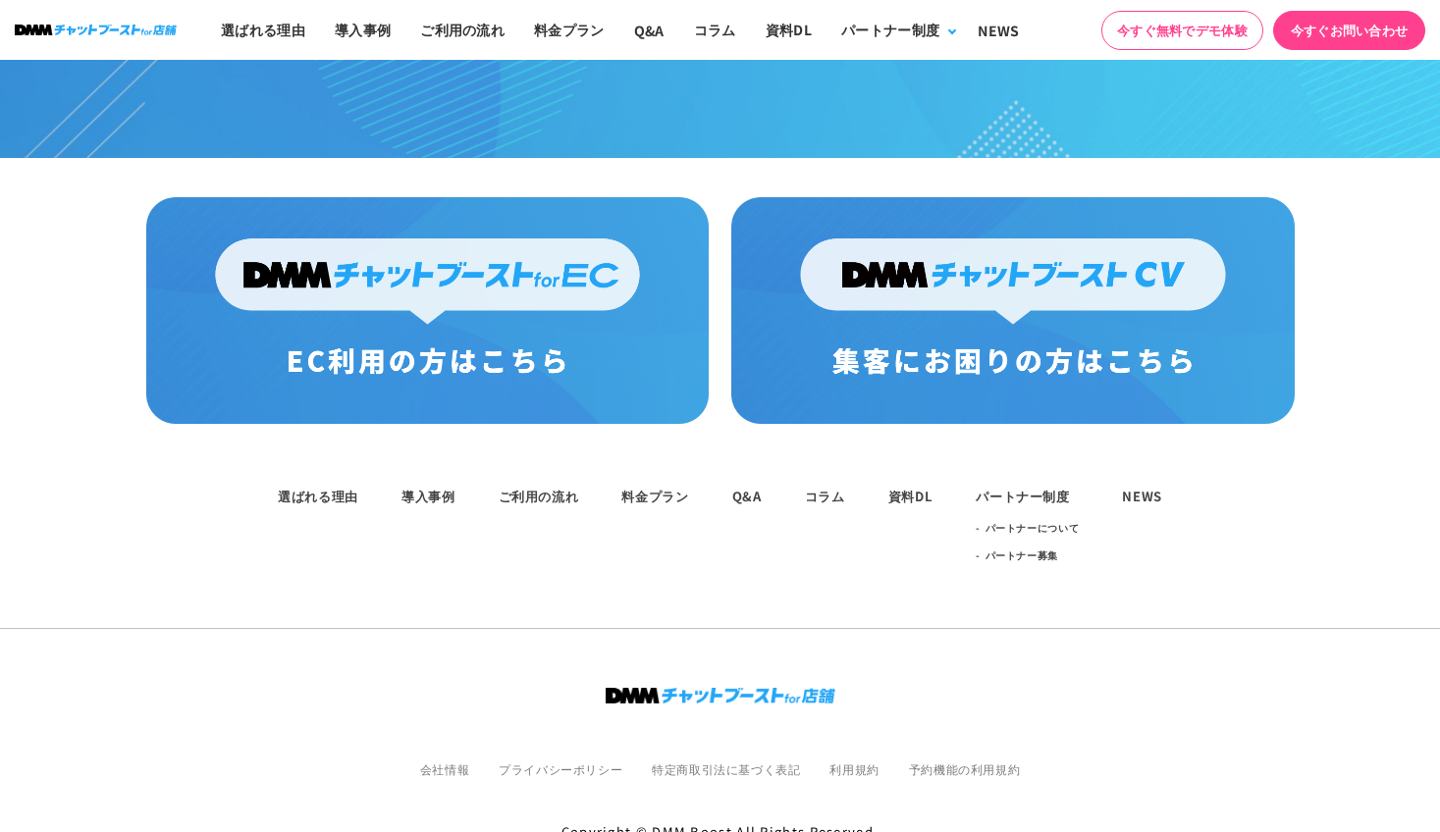
scroll to position [10617, 0]
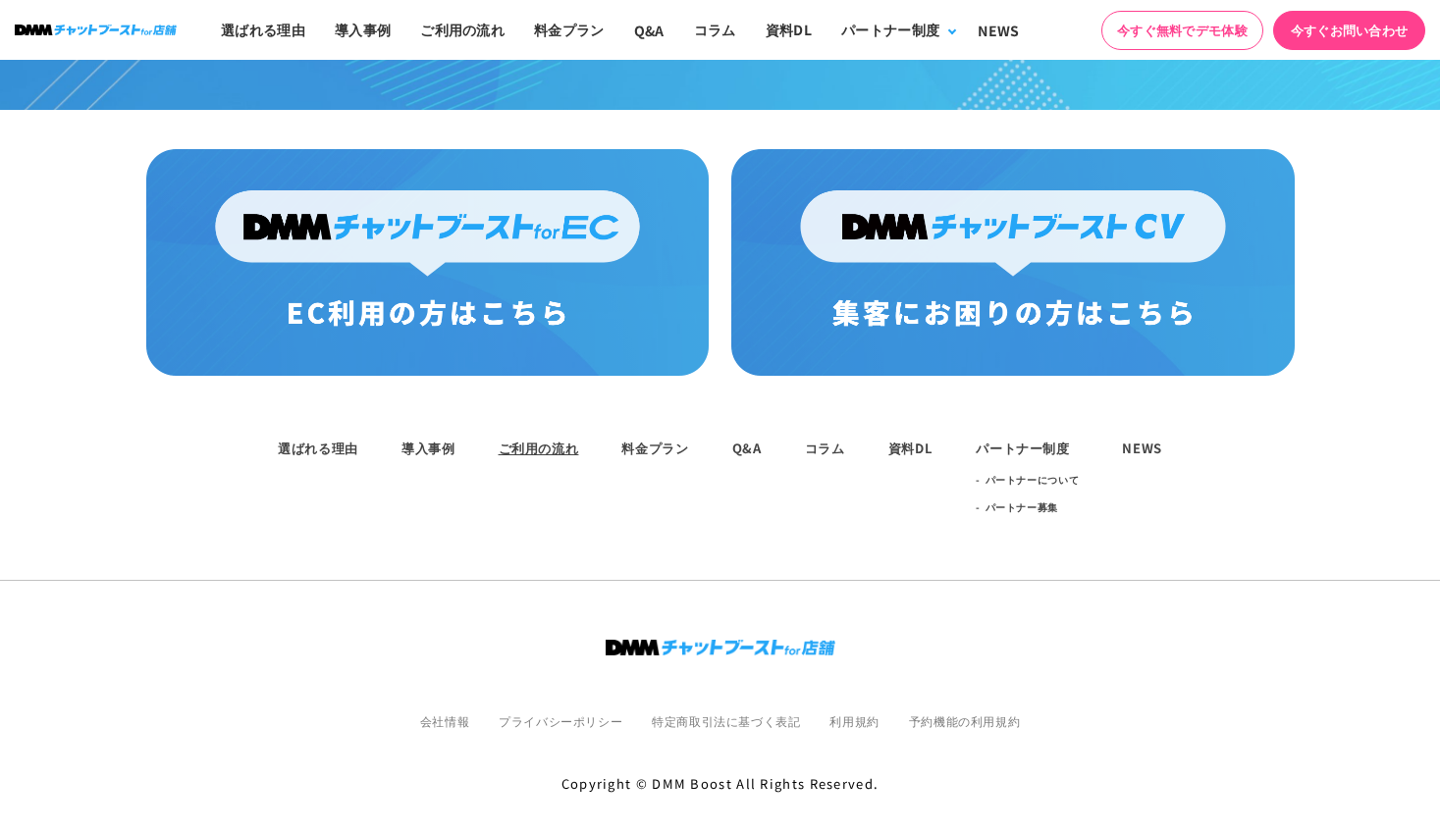
click at [525, 439] on link "ご利用の流れ" at bounding box center [539, 448] width 80 height 19
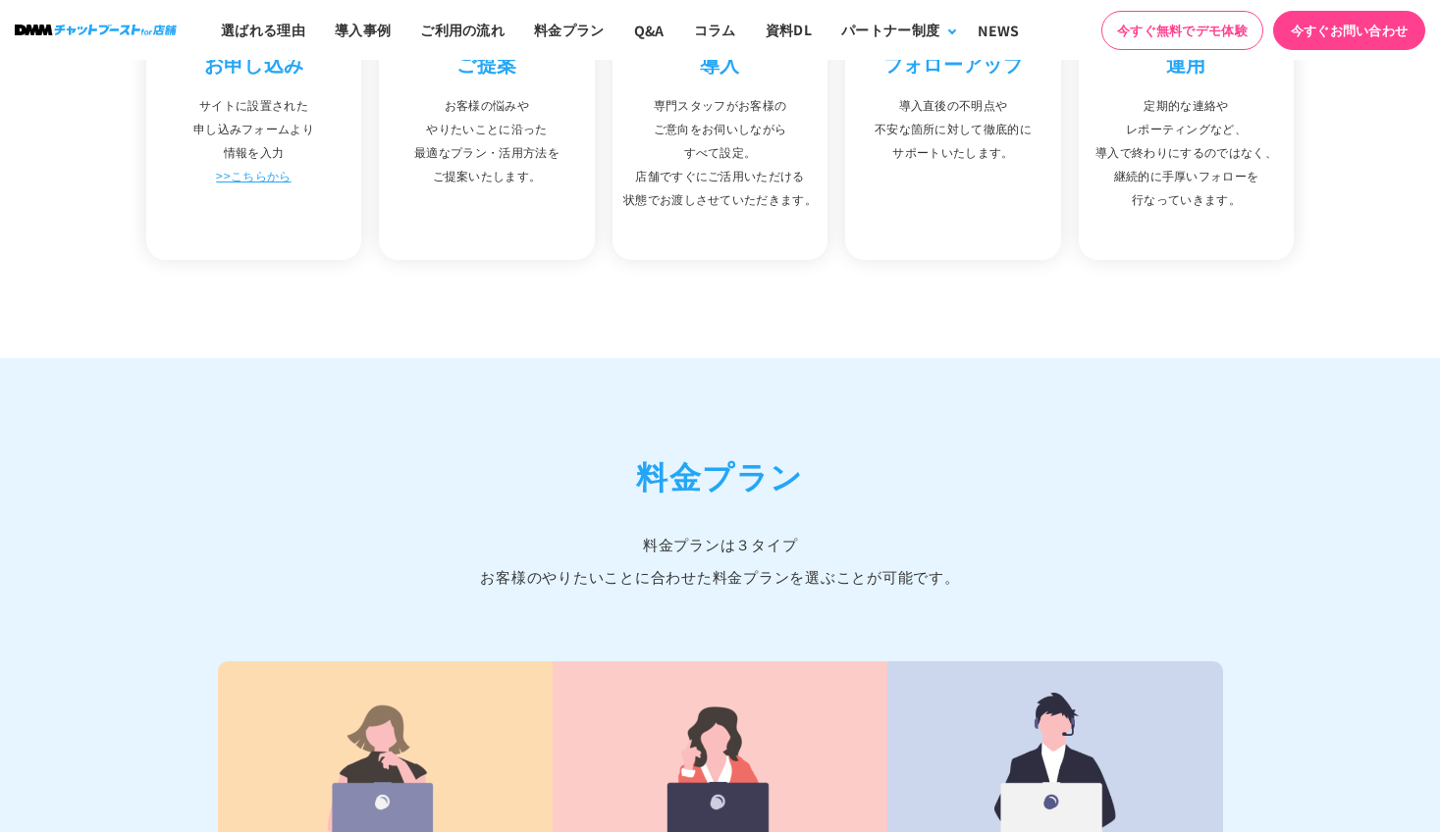
scroll to position [6871, 0]
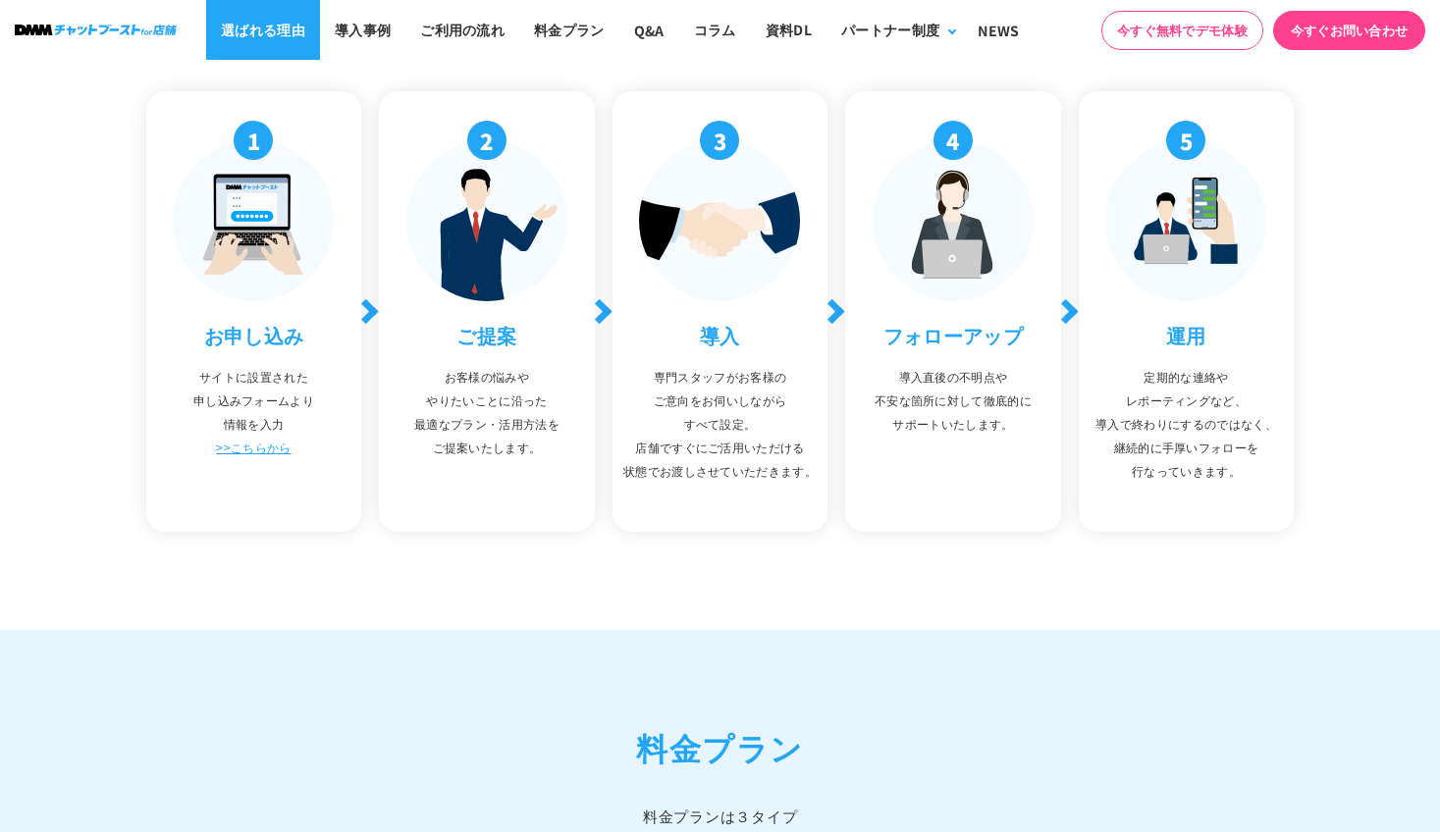
click at [262, 25] on link "選ばれる理由" at bounding box center [263, 30] width 114 height 60
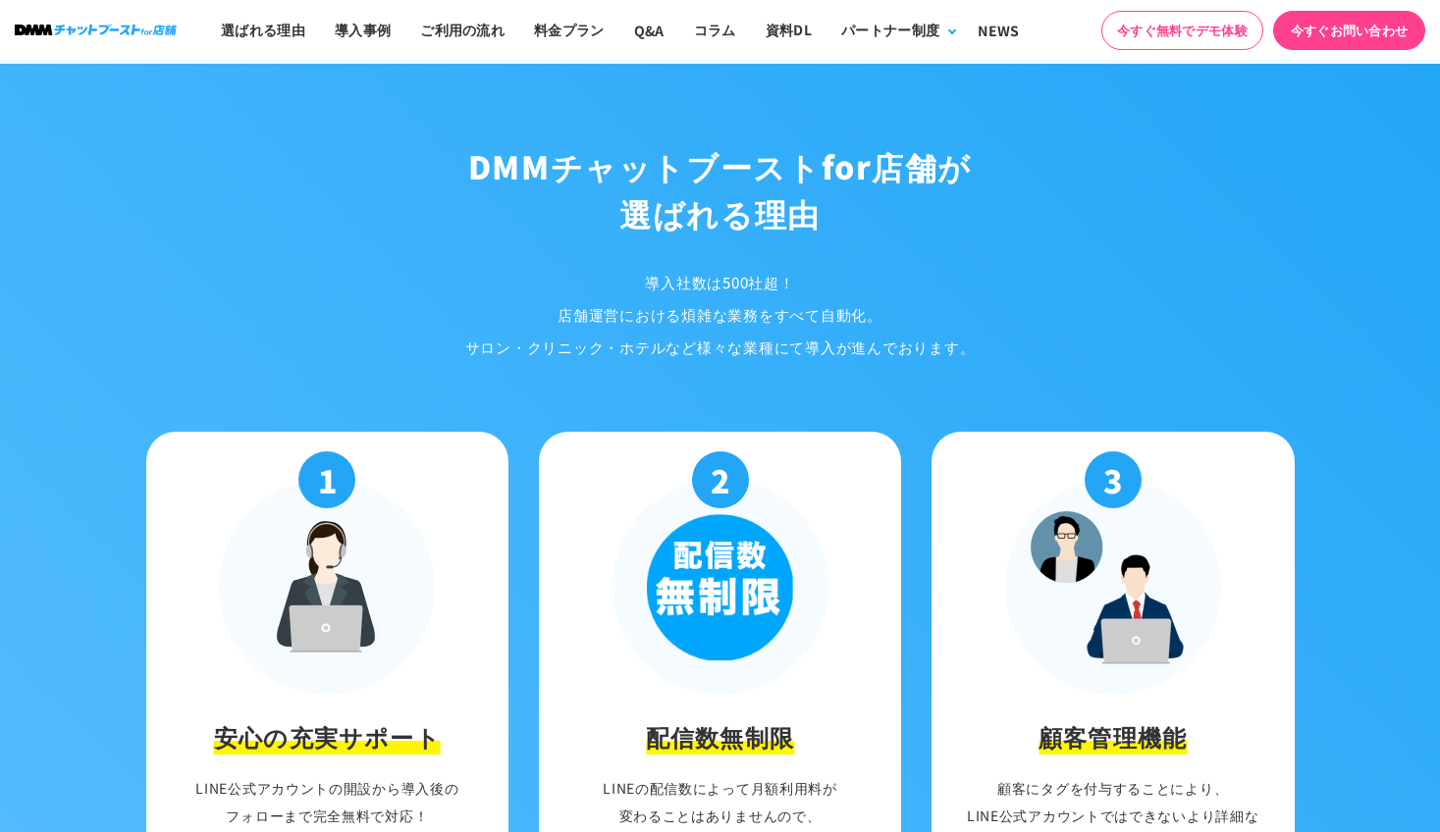
scroll to position [2106, 0]
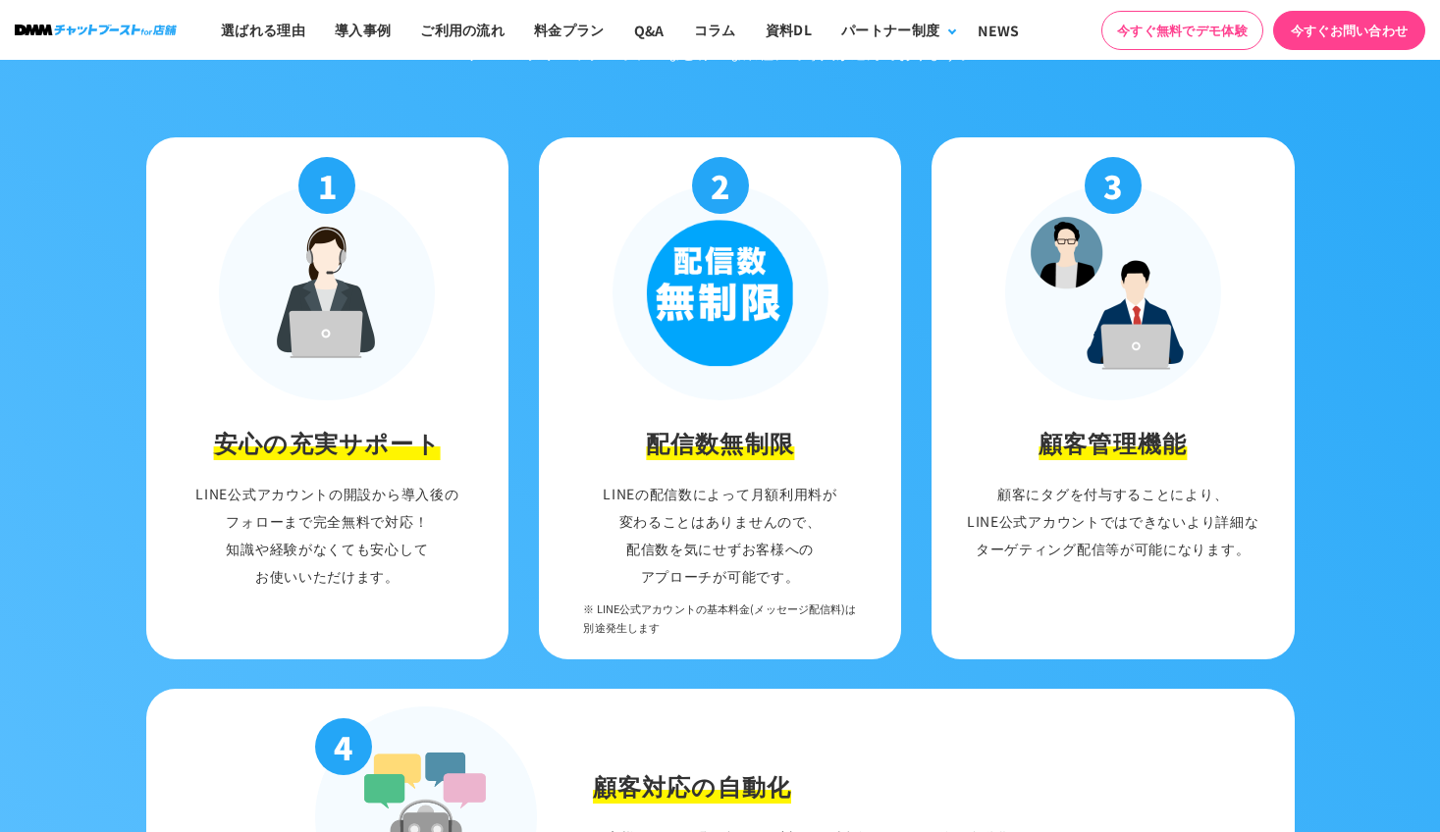
drag, startPoint x: 1001, startPoint y: 485, endPoint x: 1252, endPoint y: 549, distance: 259.2
click at [1252, 549] on p "顧客にタグを付与することにより、 LINE公式アカウントではできないより詳細な ターゲティング配信等が可能になります。" at bounding box center [1113, 521] width 344 height 82
click at [1257, 557] on p "顧客にタグを付与することにより、 LINE公式アカウントではできないより詳細な ターゲティング配信等が可能になります。" at bounding box center [1113, 521] width 344 height 82
drag, startPoint x: 1249, startPoint y: 552, endPoint x: 1078, endPoint y: 515, distance: 174.6
click at [1079, 515] on p "顧客にタグを付与することにより、 LINE公式アカウントではできないより詳細な ターゲティング配信等が可能になります。" at bounding box center [1113, 521] width 344 height 82
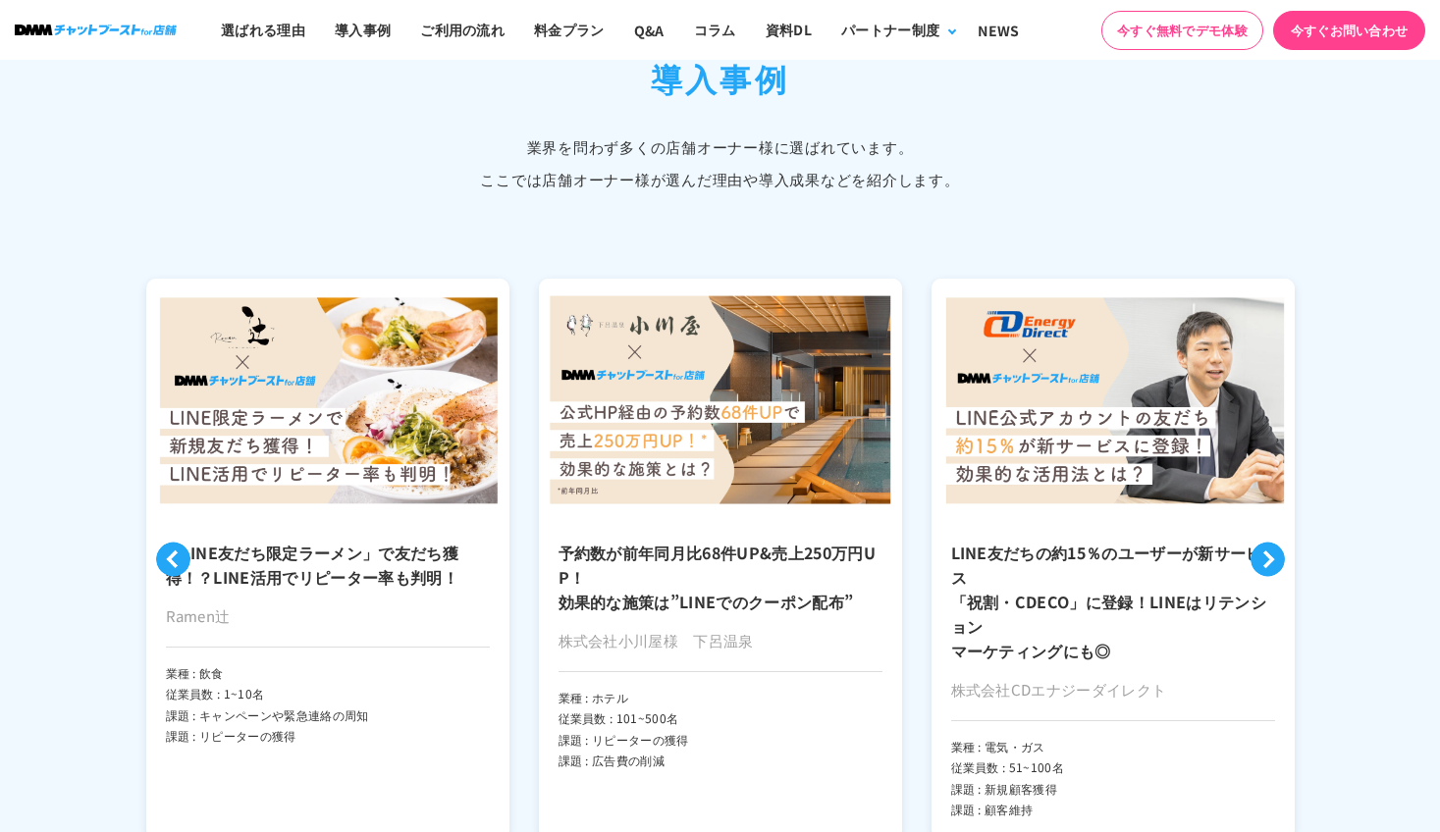
scroll to position [4560, 0]
